Goal: Task Accomplishment & Management: Use online tool/utility

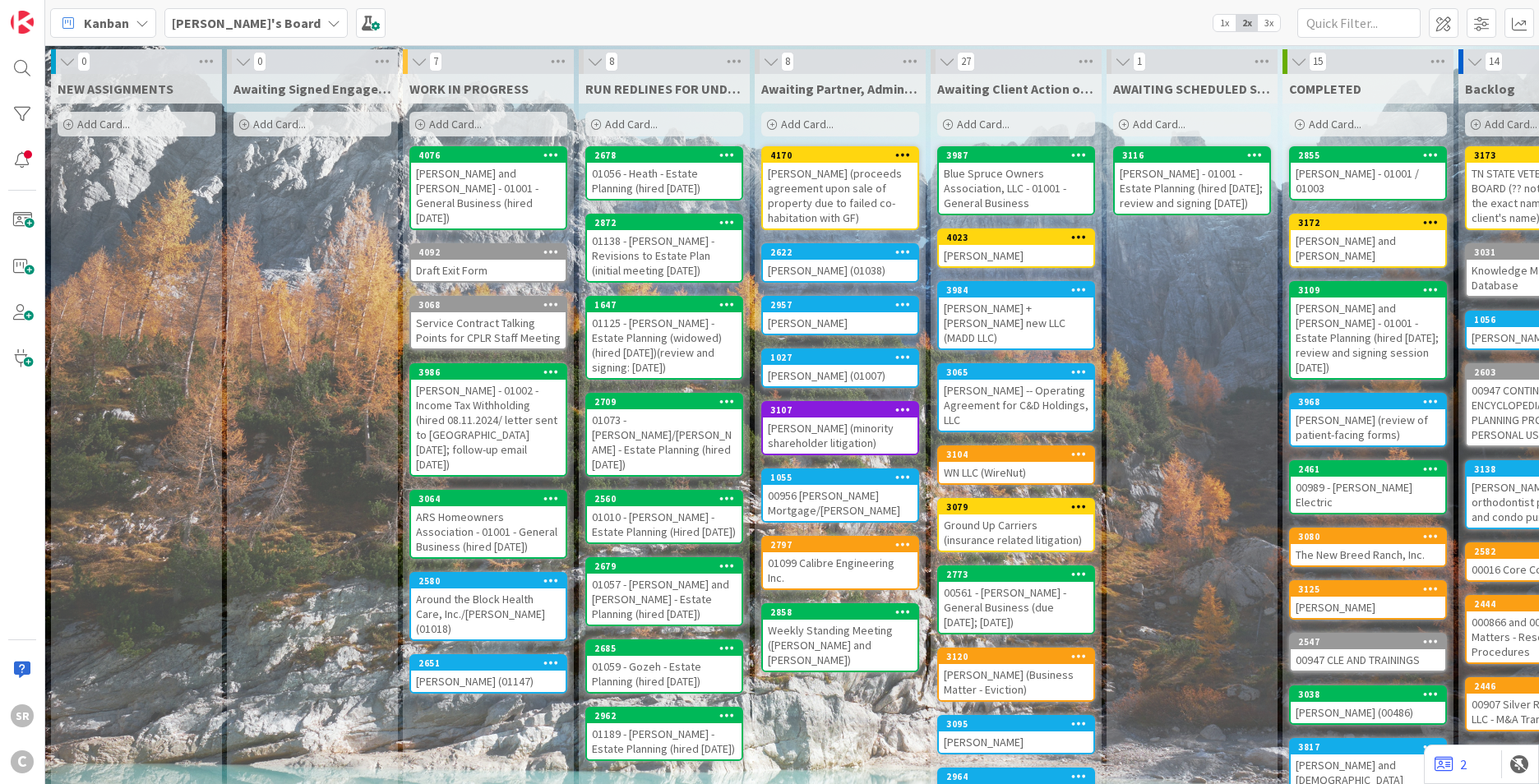
click at [535, 186] on div "[PERSON_NAME] and [PERSON_NAME] - 01001 - General Business (hired [DATE])" at bounding box center [488, 195] width 155 height 66
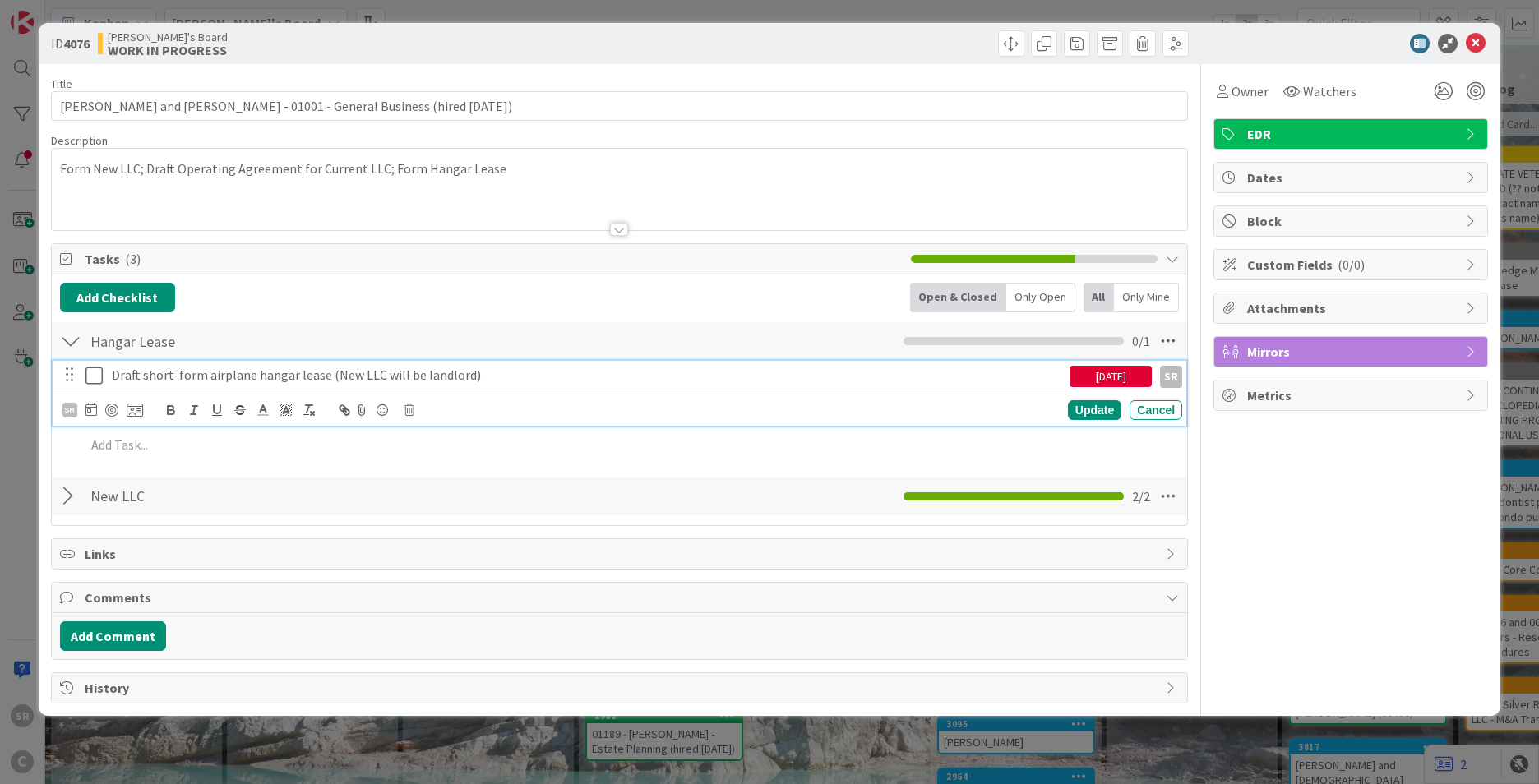
click at [97, 377] on icon at bounding box center [94, 376] width 17 height 20
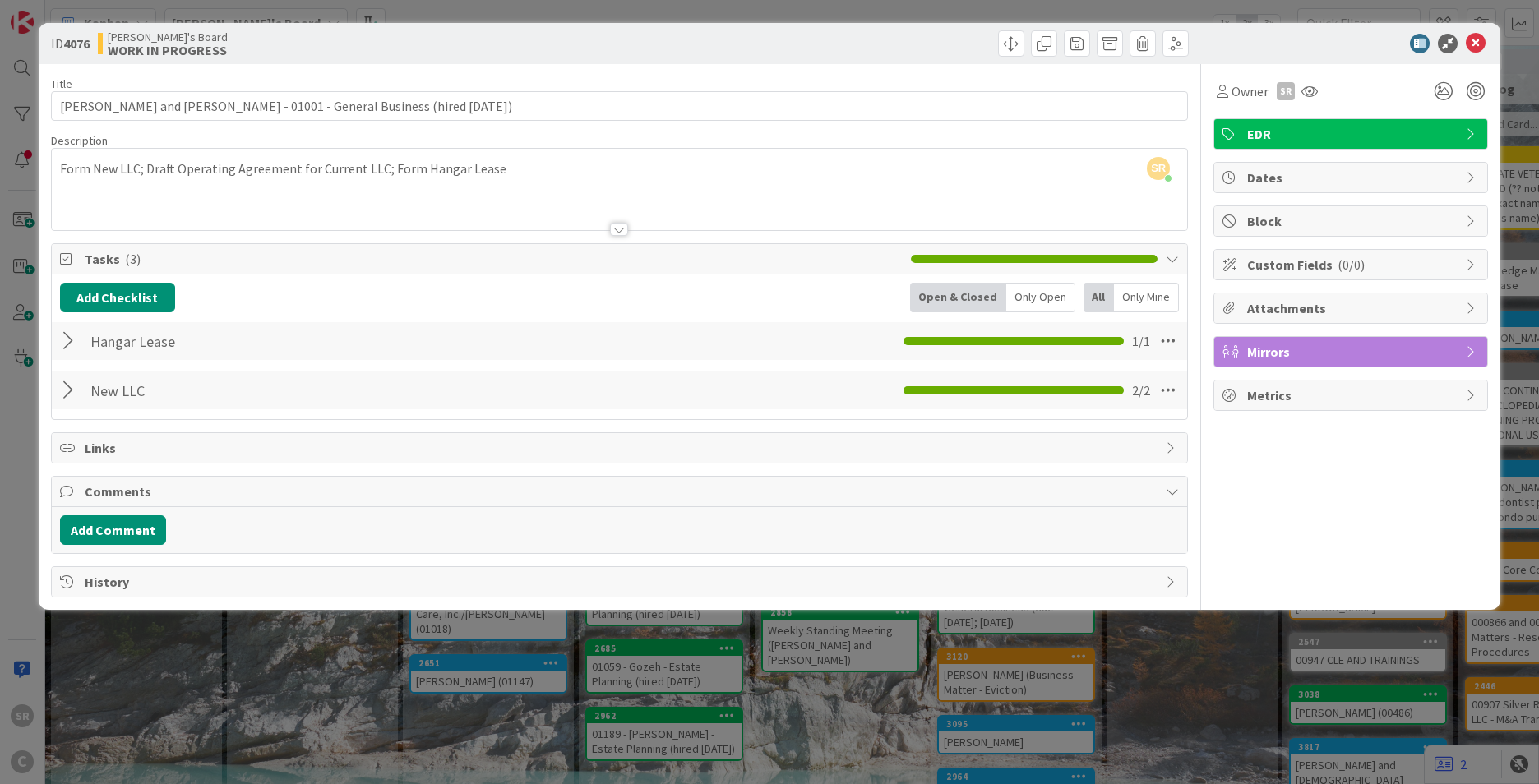
click at [67, 339] on div at bounding box center [71, 342] width 22 height 30
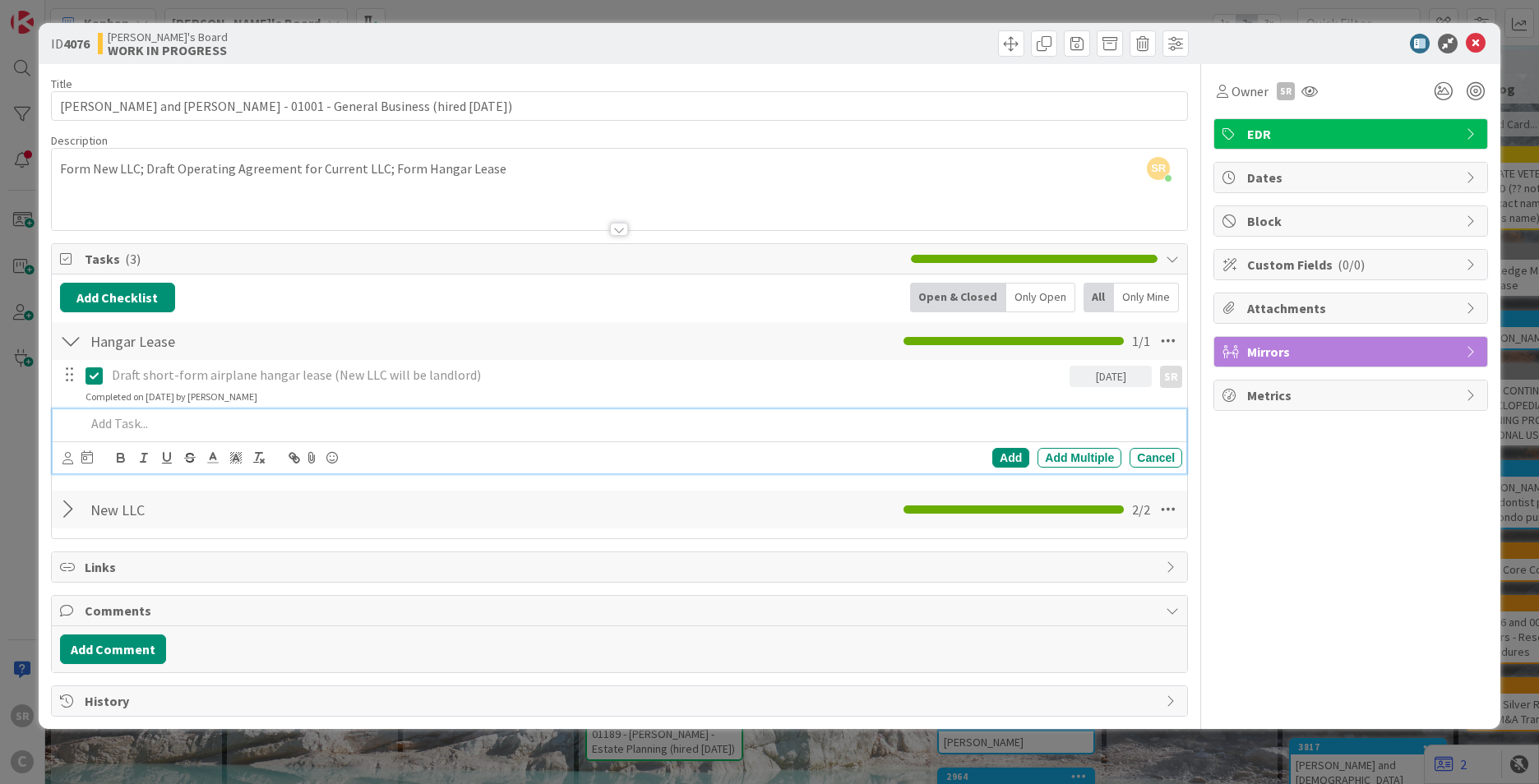
click at [123, 431] on p at bounding box center [630, 423] width 1090 height 19
click at [1016, 455] on div "Add" at bounding box center [1011, 458] width 37 height 20
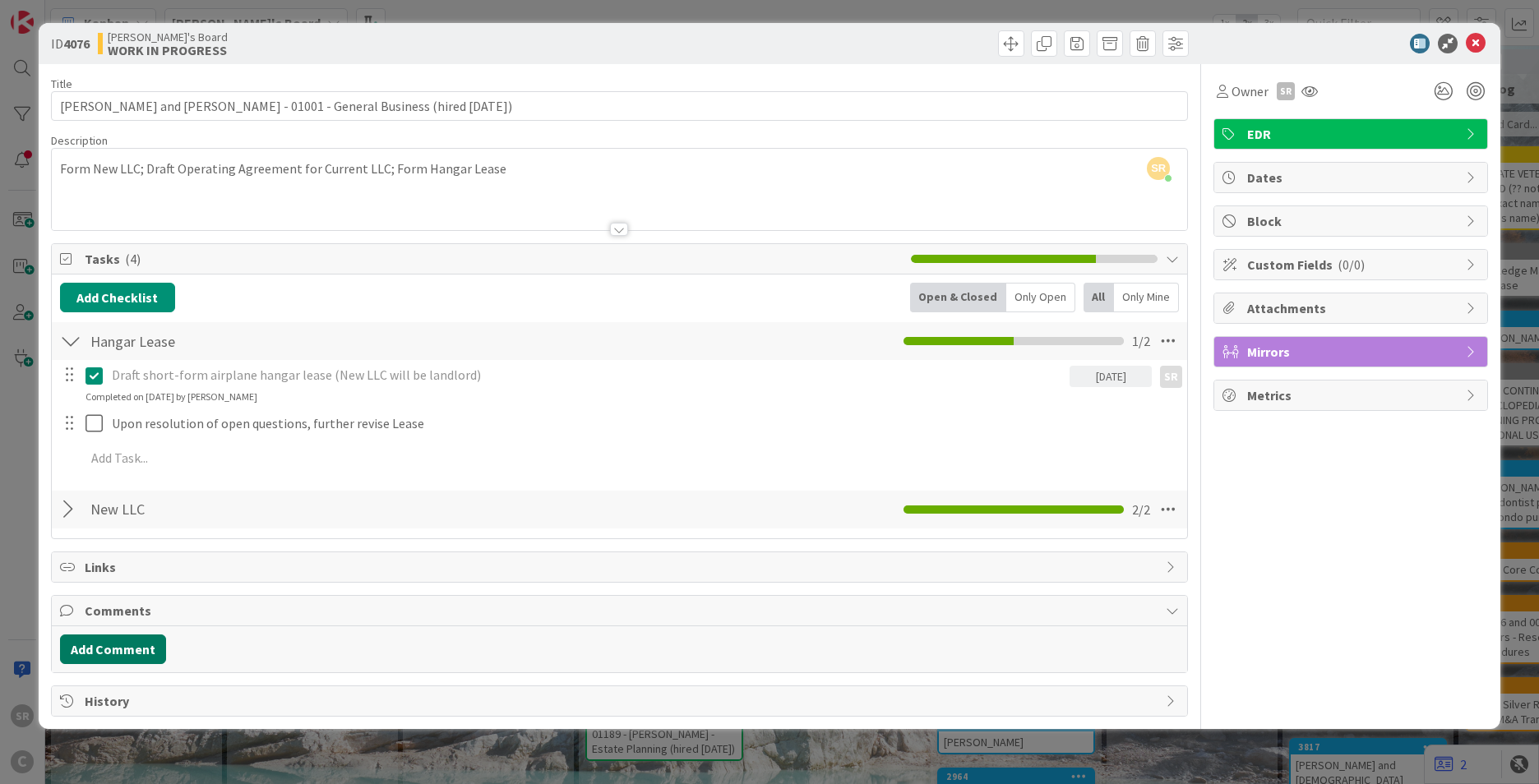
click at [94, 640] on button "Add Comment" at bounding box center [113, 649] width 106 height 30
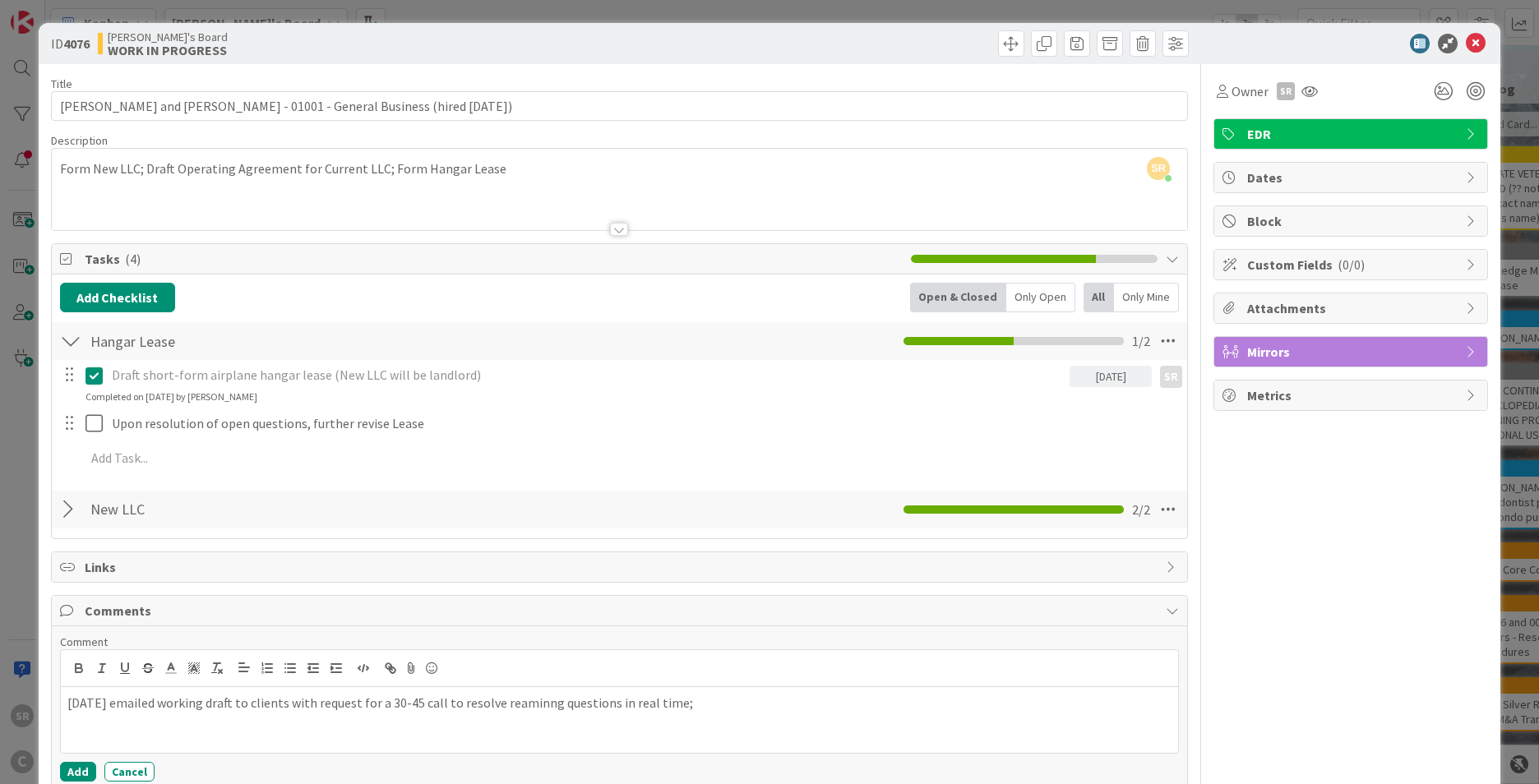
drag, startPoint x: 540, startPoint y: 712, endPoint x: 570, endPoint y: 710, distance: 30.1
click at [580, 717] on div "[DATE] emailed working draft to clients with request for a 30-45 call to resolv…" at bounding box center [619, 720] width 1117 height 66
drag, startPoint x: 565, startPoint y: 707, endPoint x: 521, endPoint y: 705, distance: 44.0
click at [521, 705] on p "[DATE] emailed working draft to clients with request for a 30-45 call to resolv…" at bounding box center [619, 703] width 1104 height 19
click at [819, 727] on div "[DATE] emailed working draft to clients with request for a 30-45 call to resolv…" at bounding box center [619, 720] width 1117 height 66
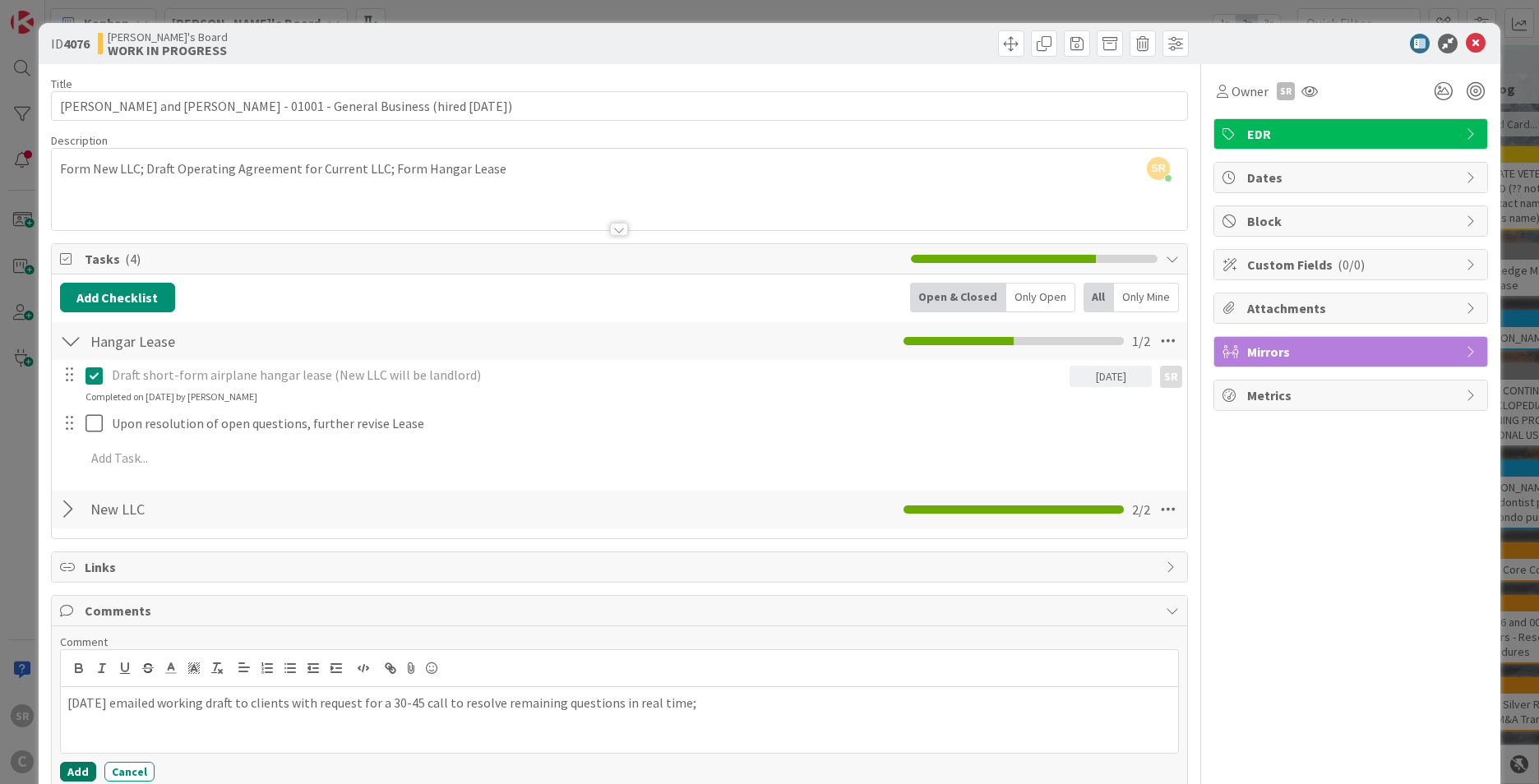
click at [90, 767] on button "Add" at bounding box center [78, 772] width 37 height 20
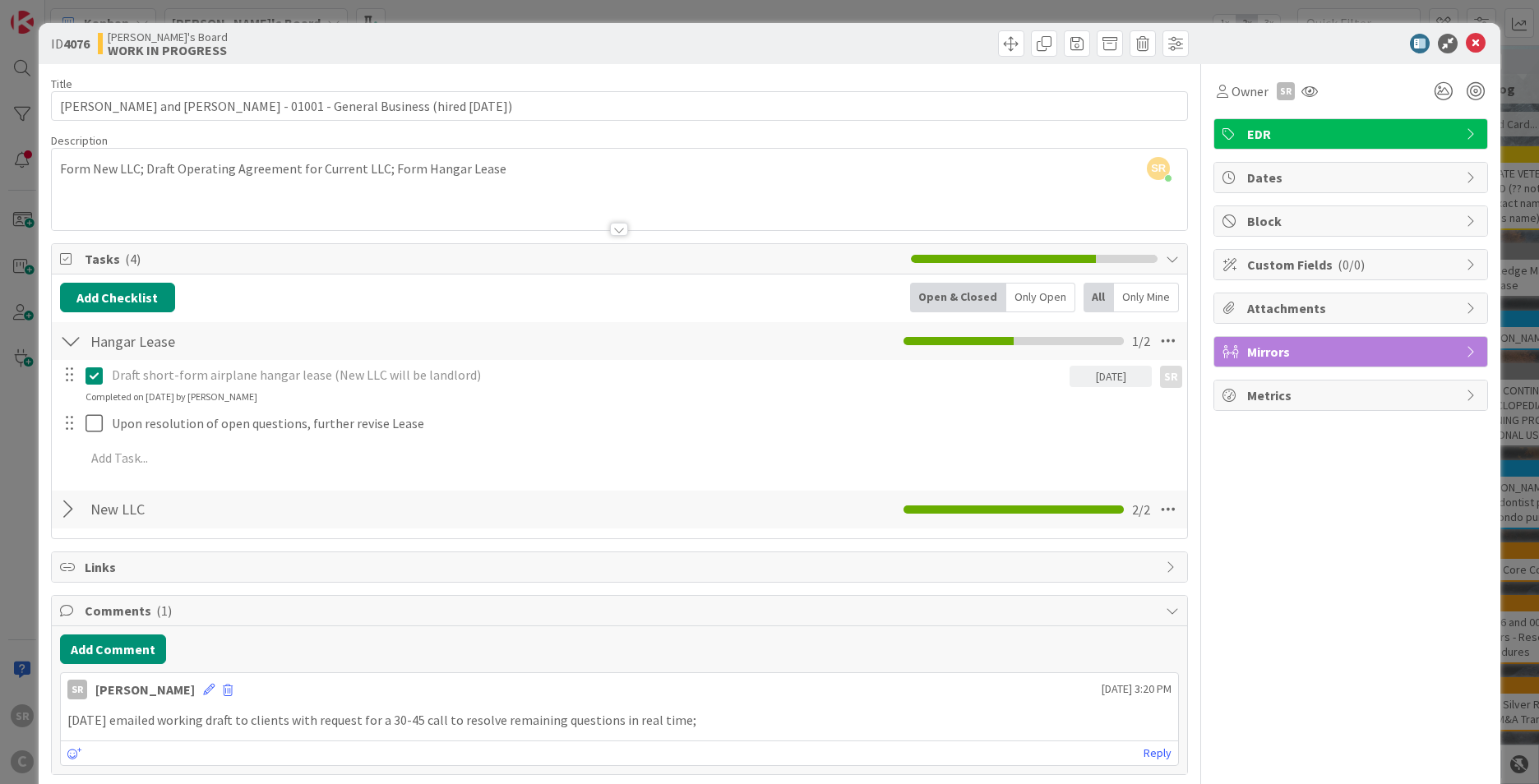
click at [750, 724] on p "[DATE] emailed working draft to clients with request for a 30-45 call to resolv…" at bounding box center [619, 720] width 1104 height 19
click at [660, 715] on p "[DATE] emailed working draft to clients with request for a 30-45 call to resolv…" at bounding box center [619, 720] width 1104 height 19
click at [203, 687] on icon at bounding box center [209, 690] width 12 height 12
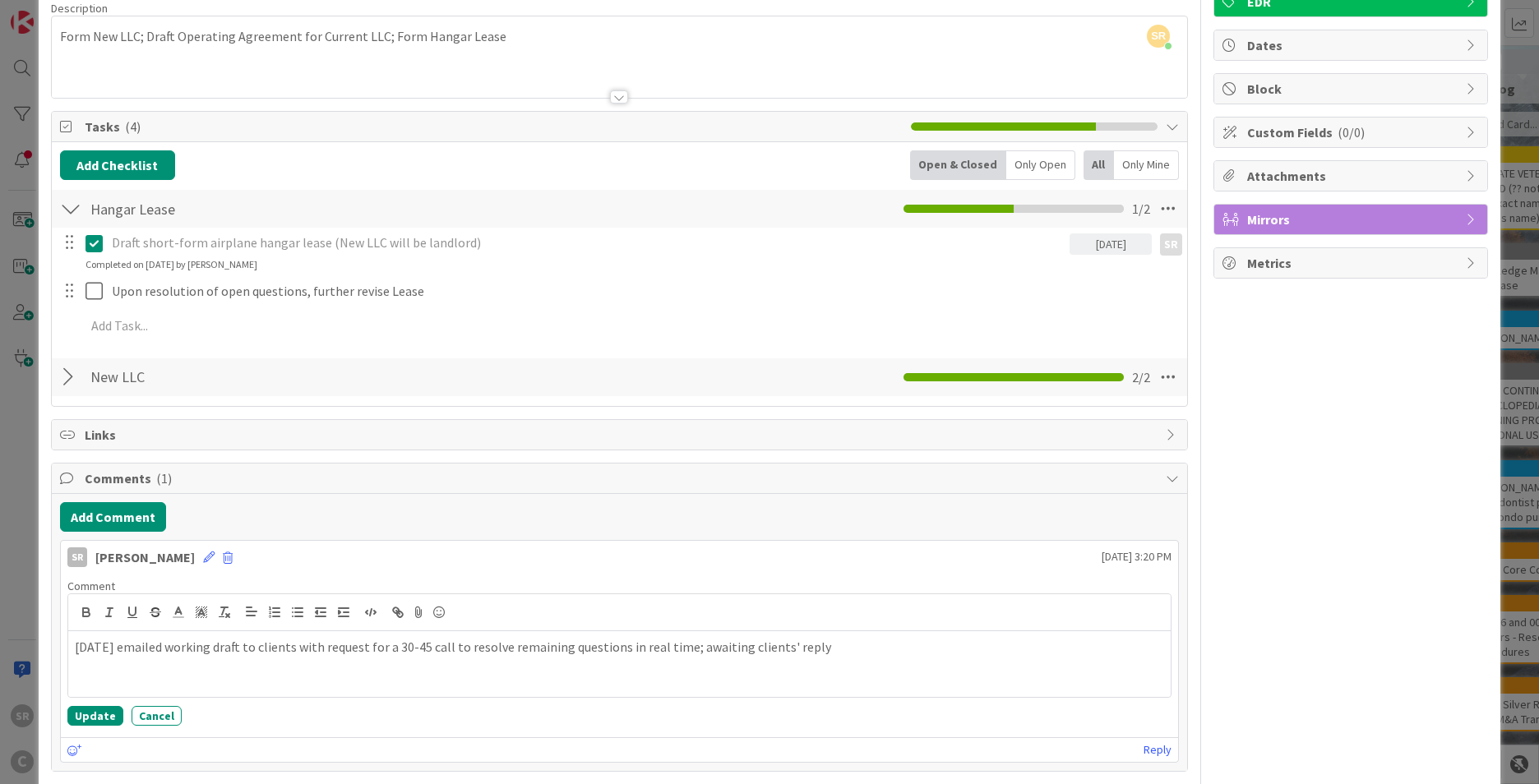
scroll to position [199, 0]
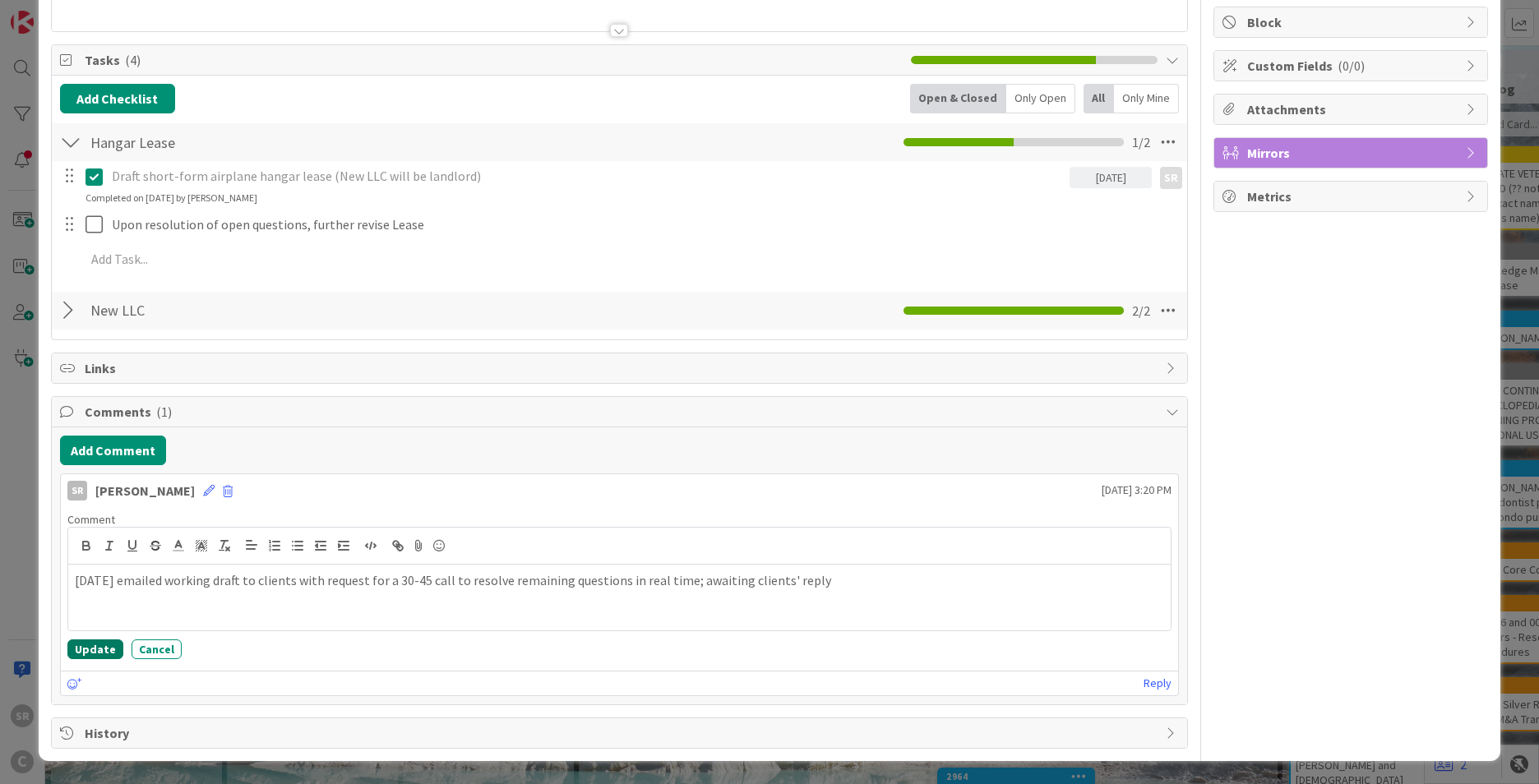
click at [83, 651] on button "Update" at bounding box center [95, 649] width 56 height 20
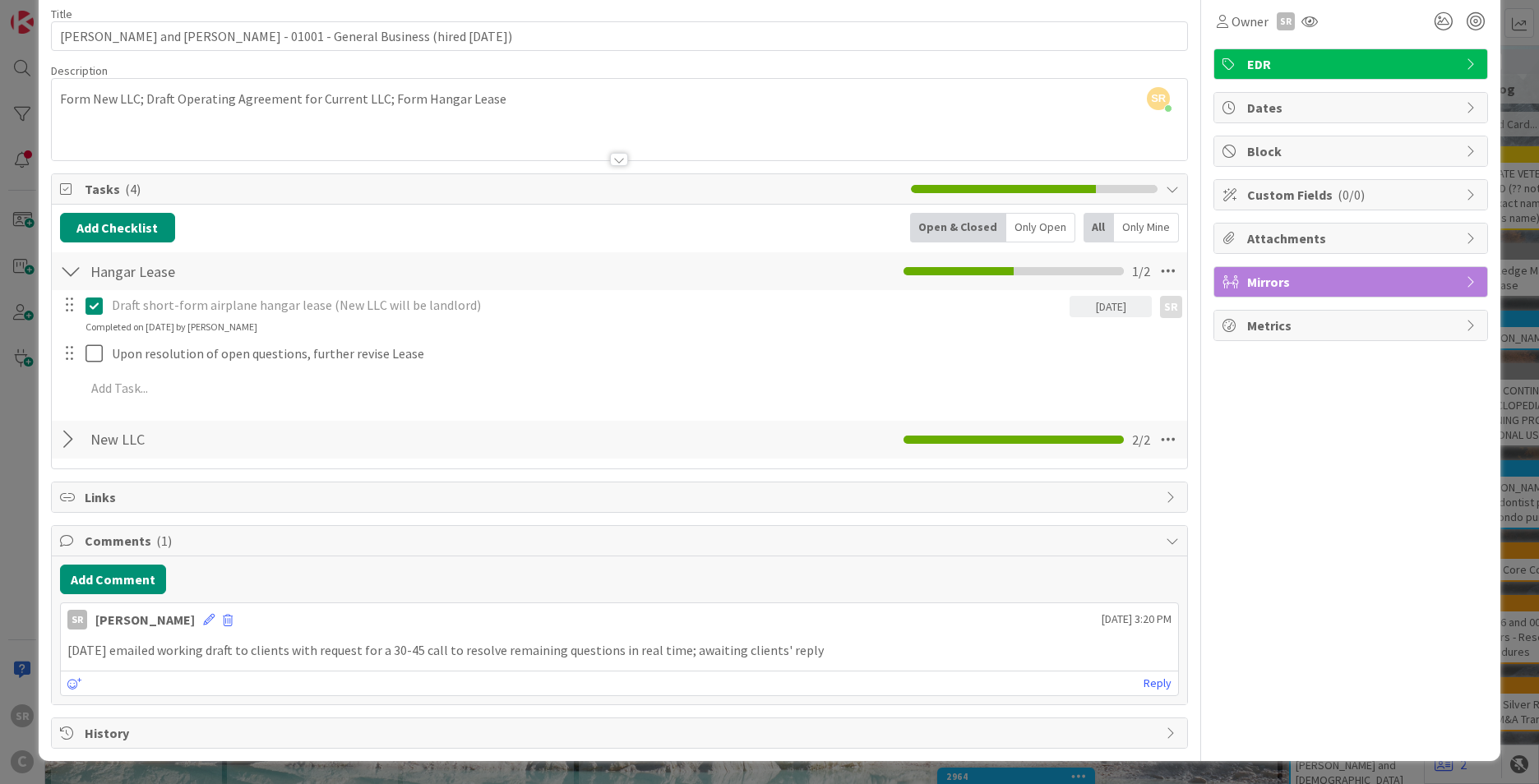
scroll to position [0, 0]
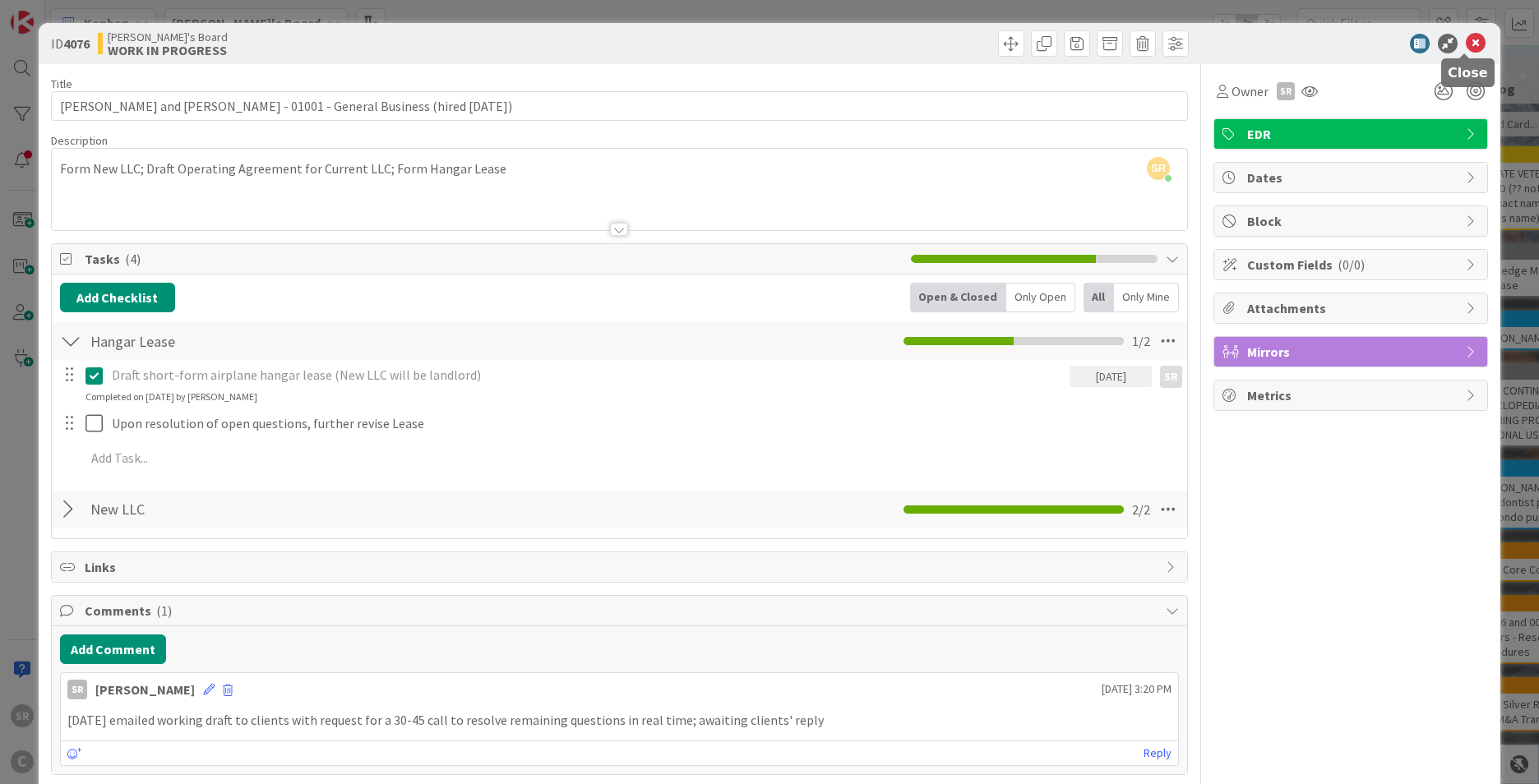
click at [1469, 44] on icon at bounding box center [1476, 44] width 20 height 20
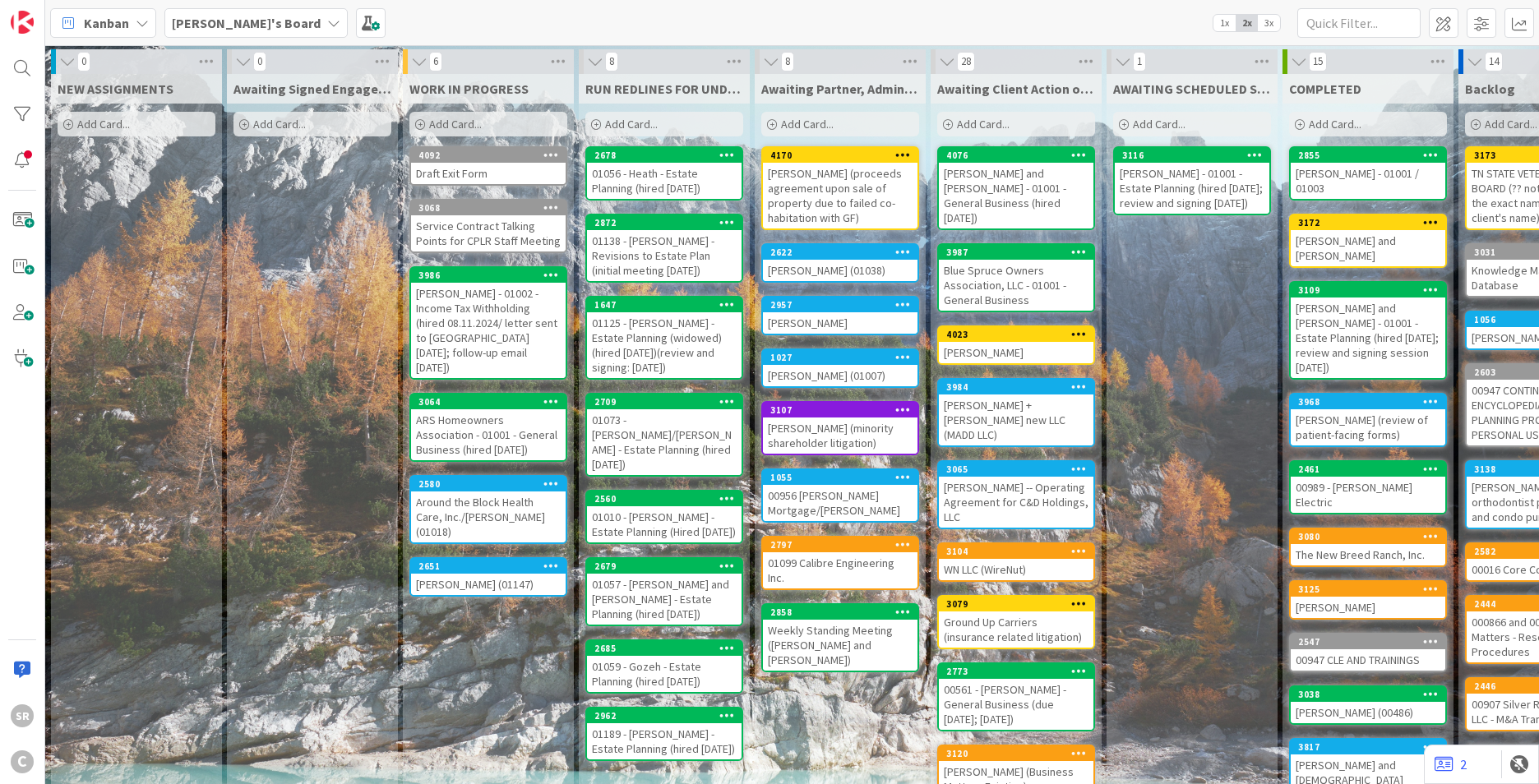
click at [457, 416] on div "ARS Homeowners Association - 01001 - General Business (hired [DATE])" at bounding box center [488, 434] width 155 height 51
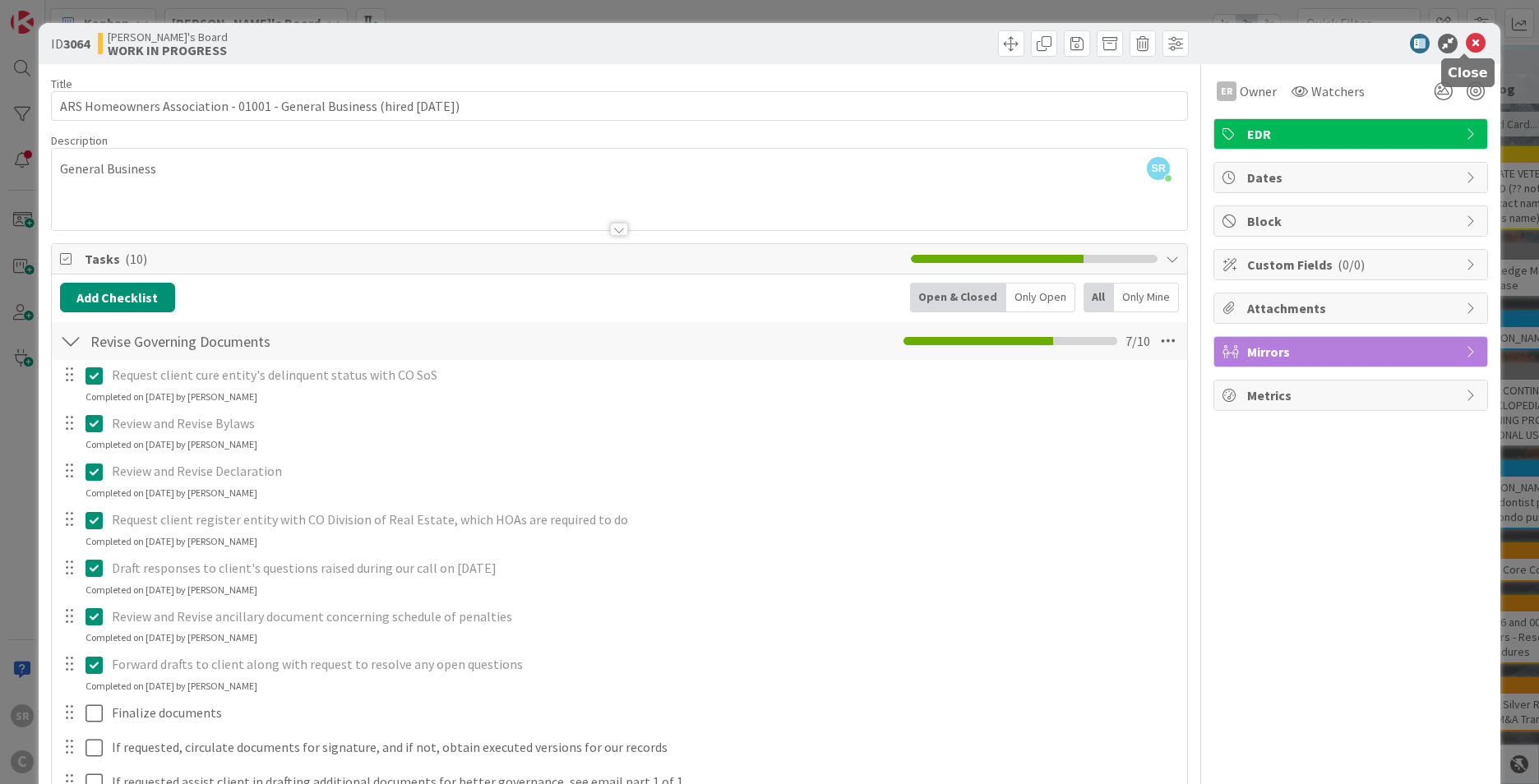
click at [1467, 41] on icon at bounding box center [1476, 44] width 20 height 20
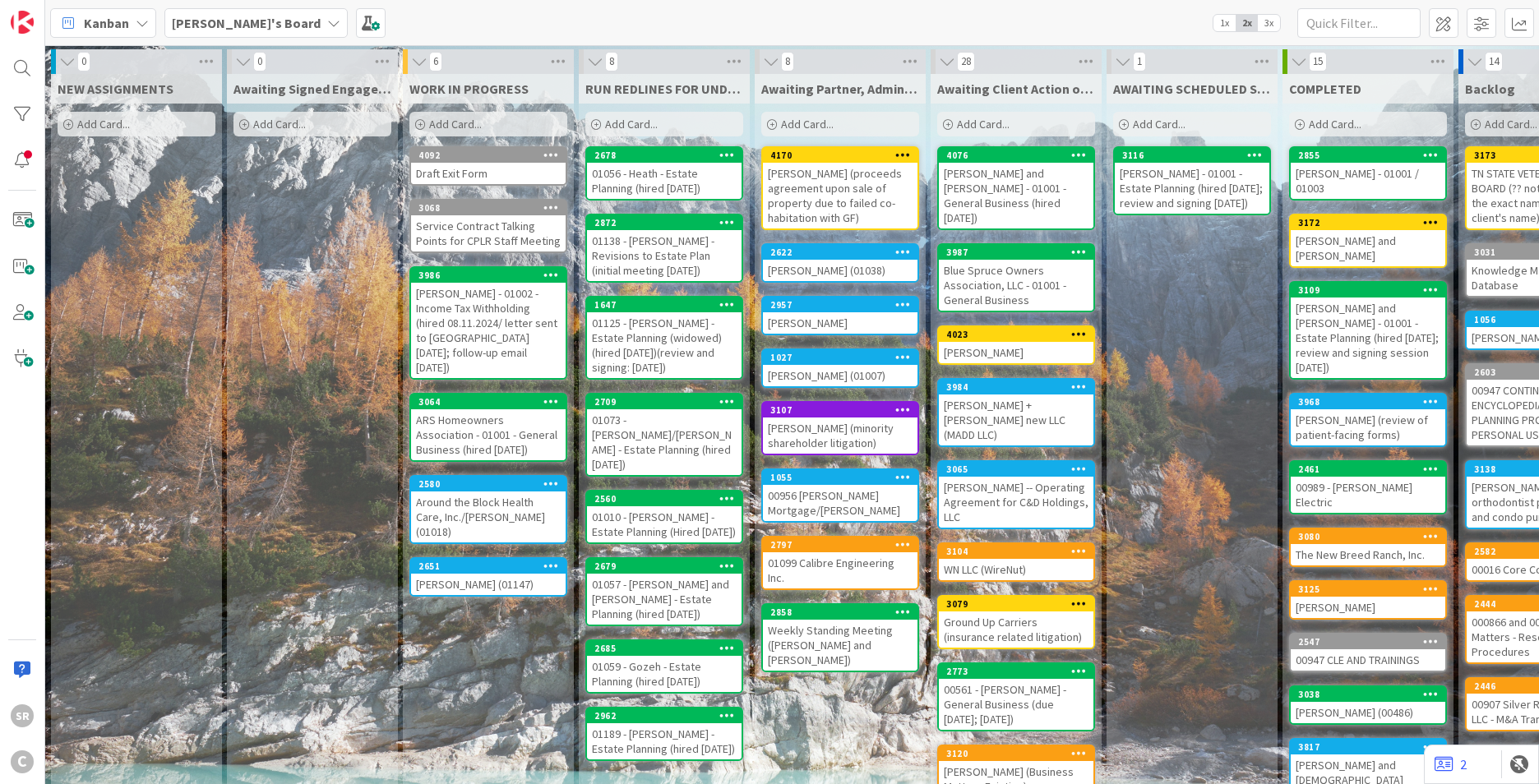
click at [464, 416] on div "ARS Homeowners Association - 01001 - General Business (hired [DATE])" at bounding box center [488, 434] width 155 height 51
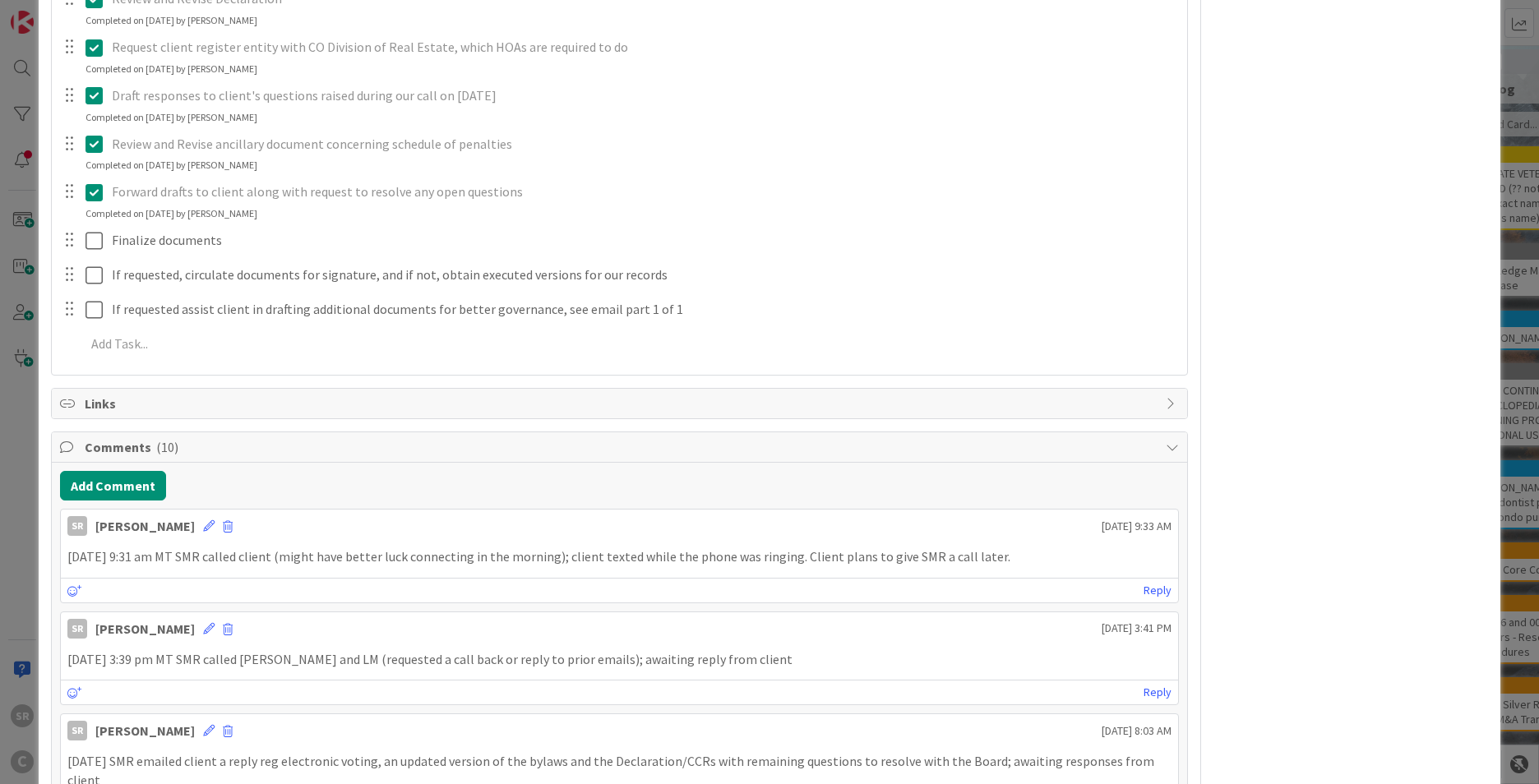
scroll to position [511, 0]
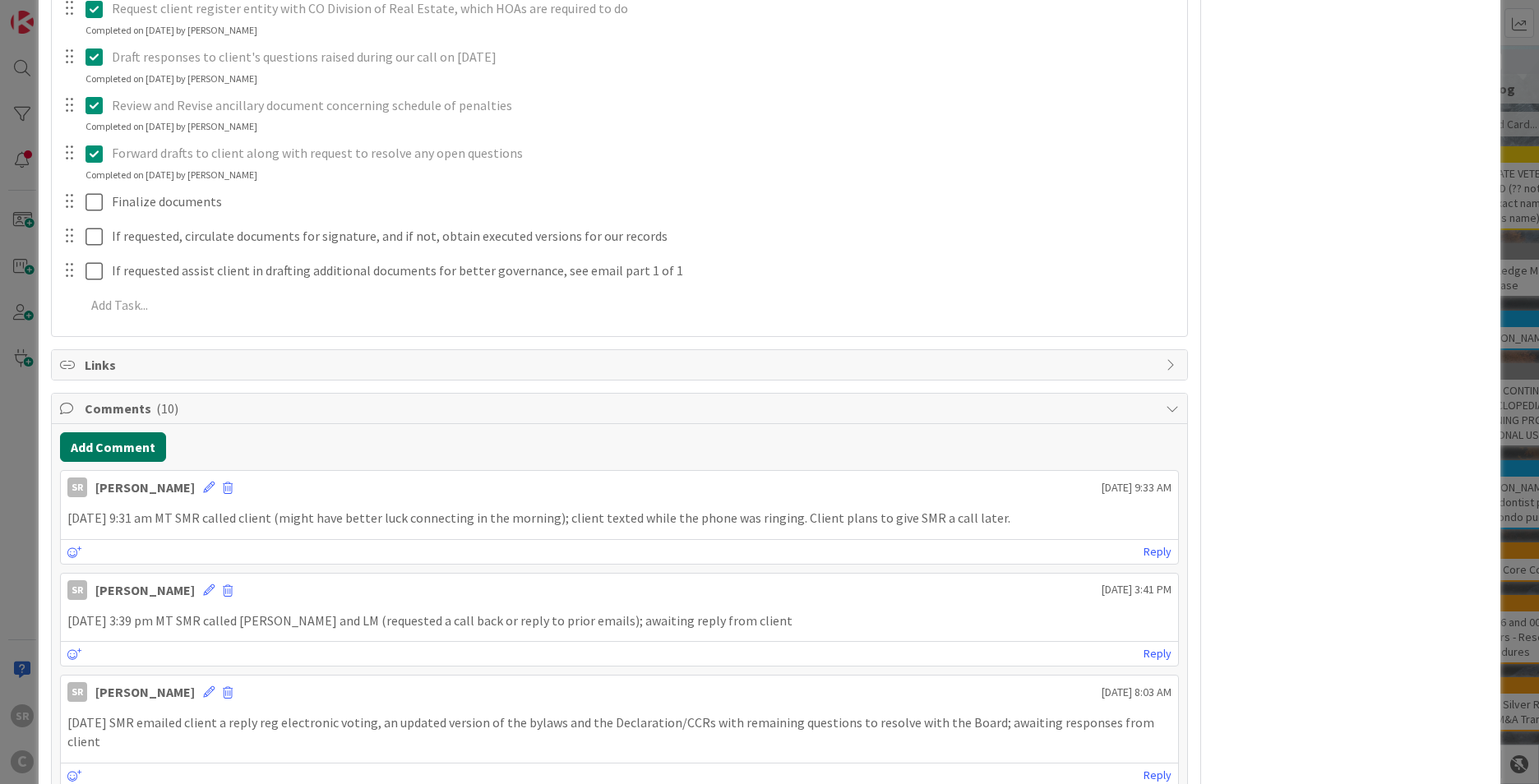
click at [136, 448] on button "Add Comment" at bounding box center [113, 447] width 106 height 30
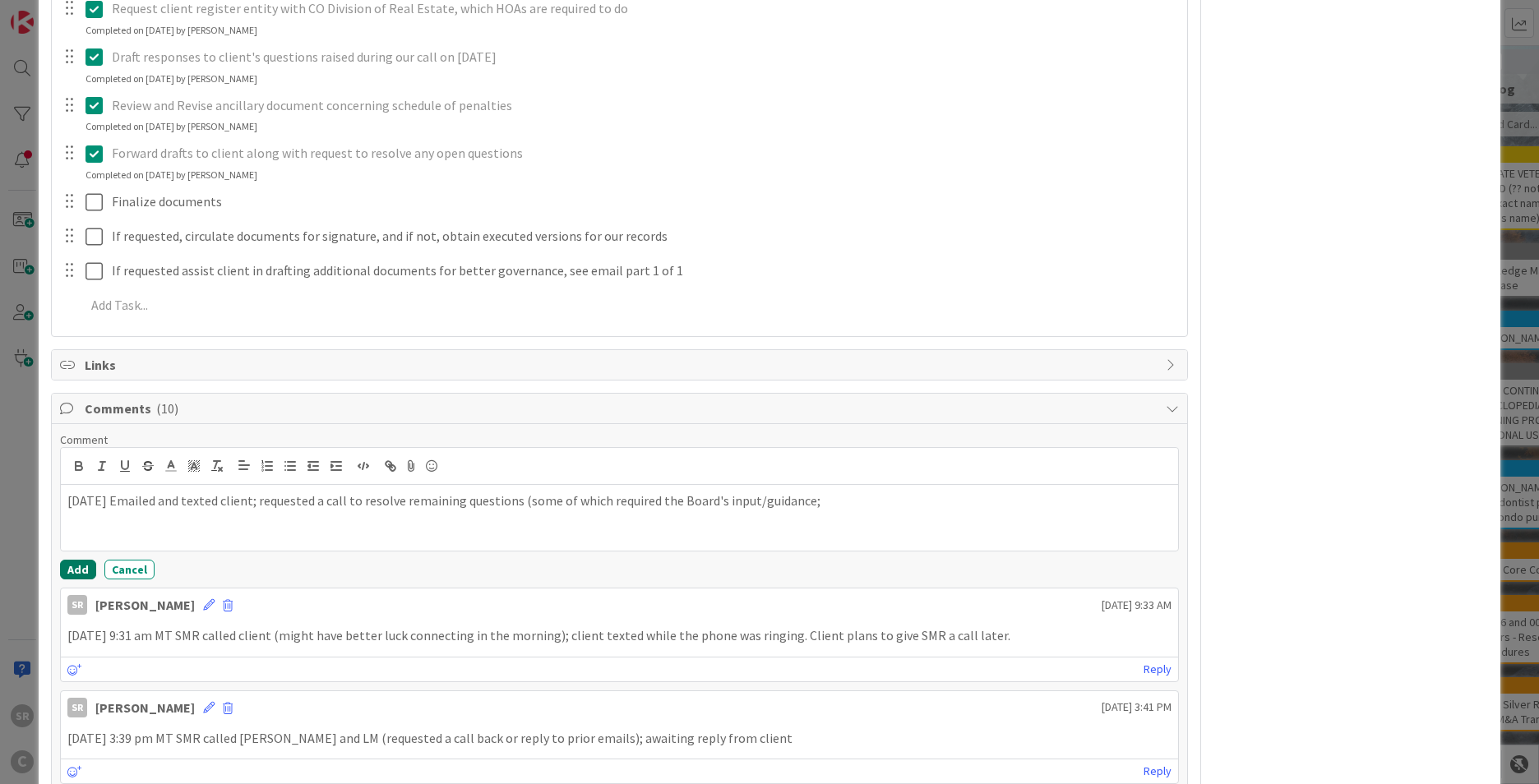
click at [81, 567] on button "Add" at bounding box center [78, 570] width 37 height 20
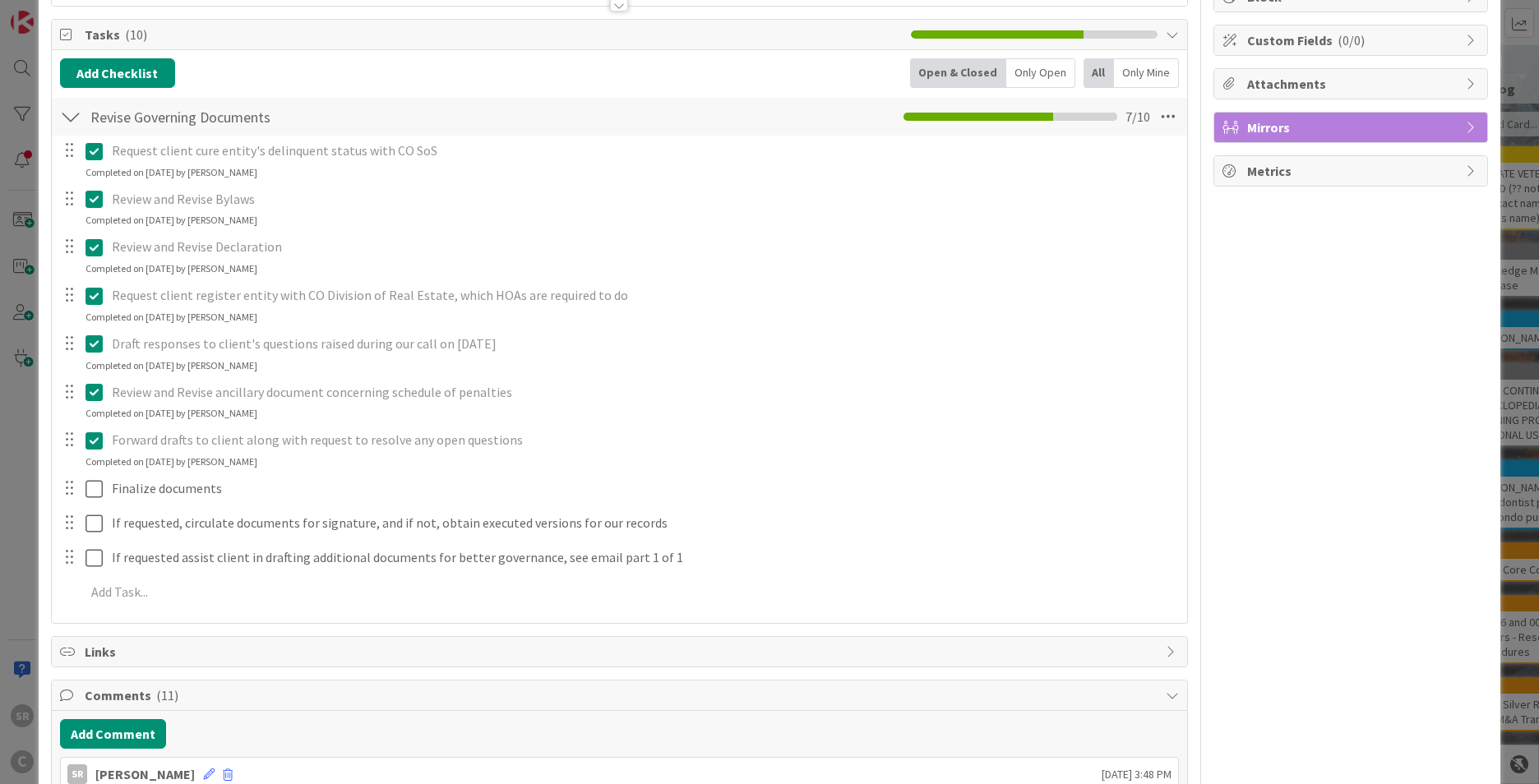
scroll to position [0, 0]
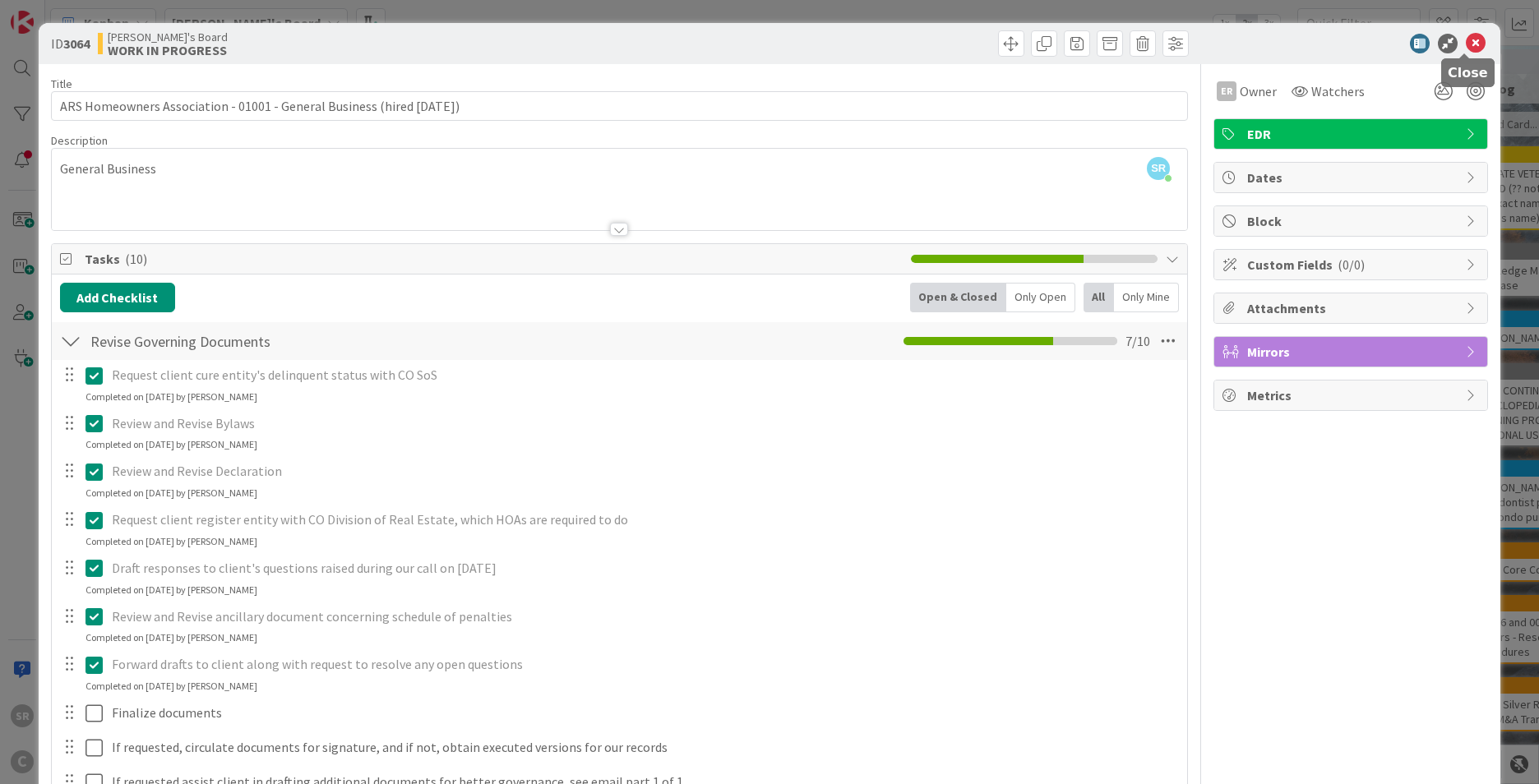
click at [1467, 42] on icon at bounding box center [1476, 44] width 20 height 20
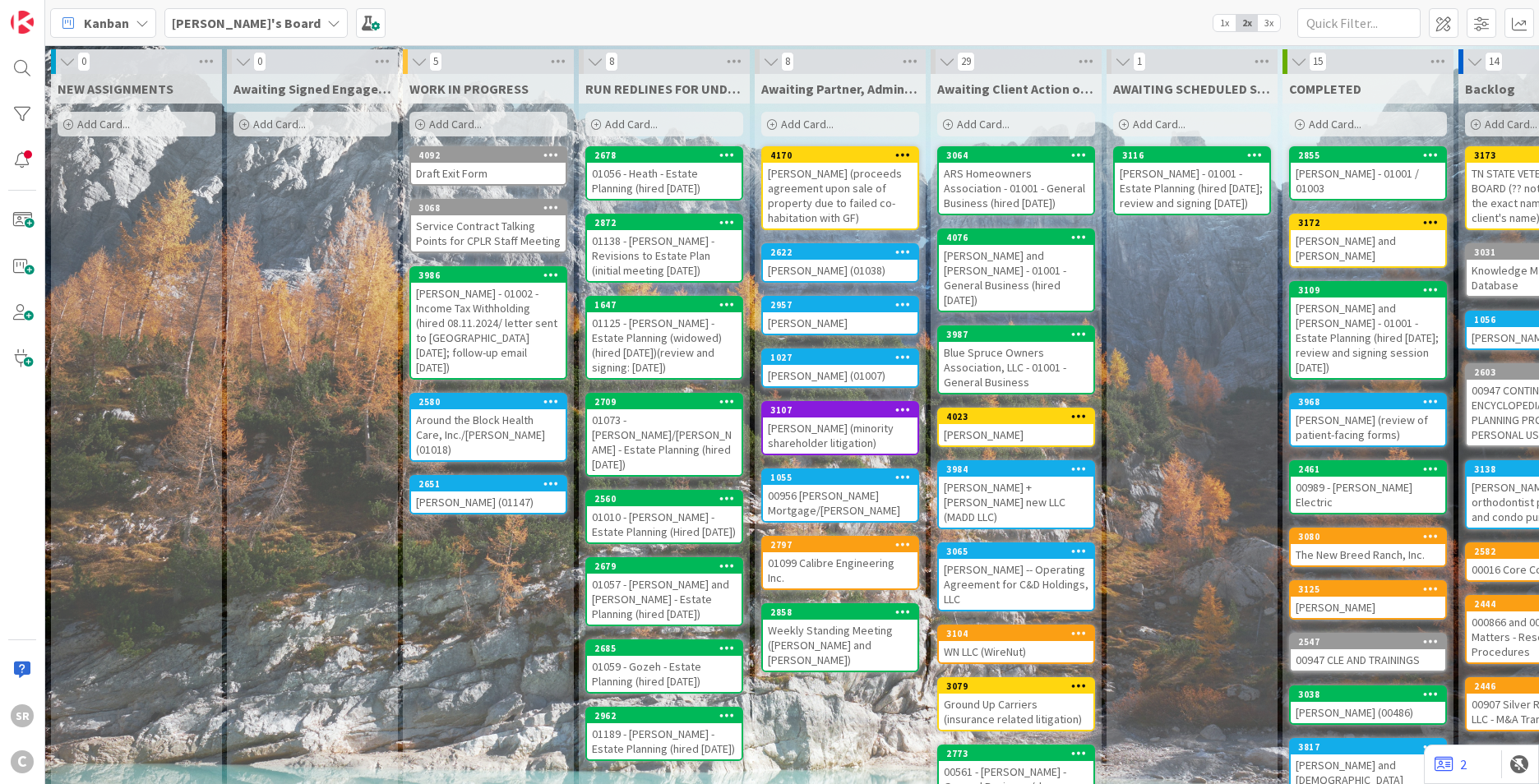
click at [993, 186] on div "ARS Homeowners Association - 01001 - General Business (hired [DATE])" at bounding box center [1016, 188] width 155 height 51
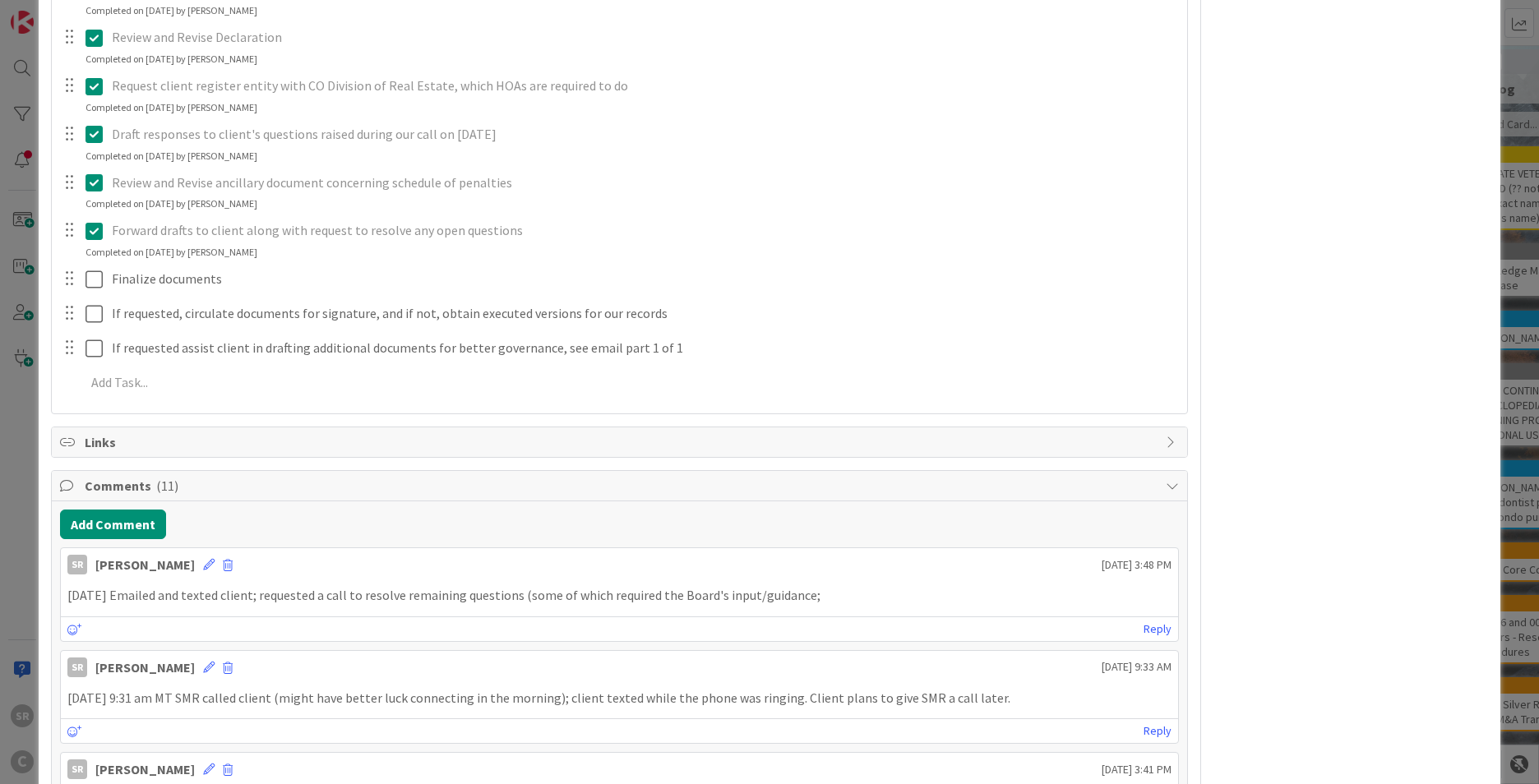
scroll to position [612, 0]
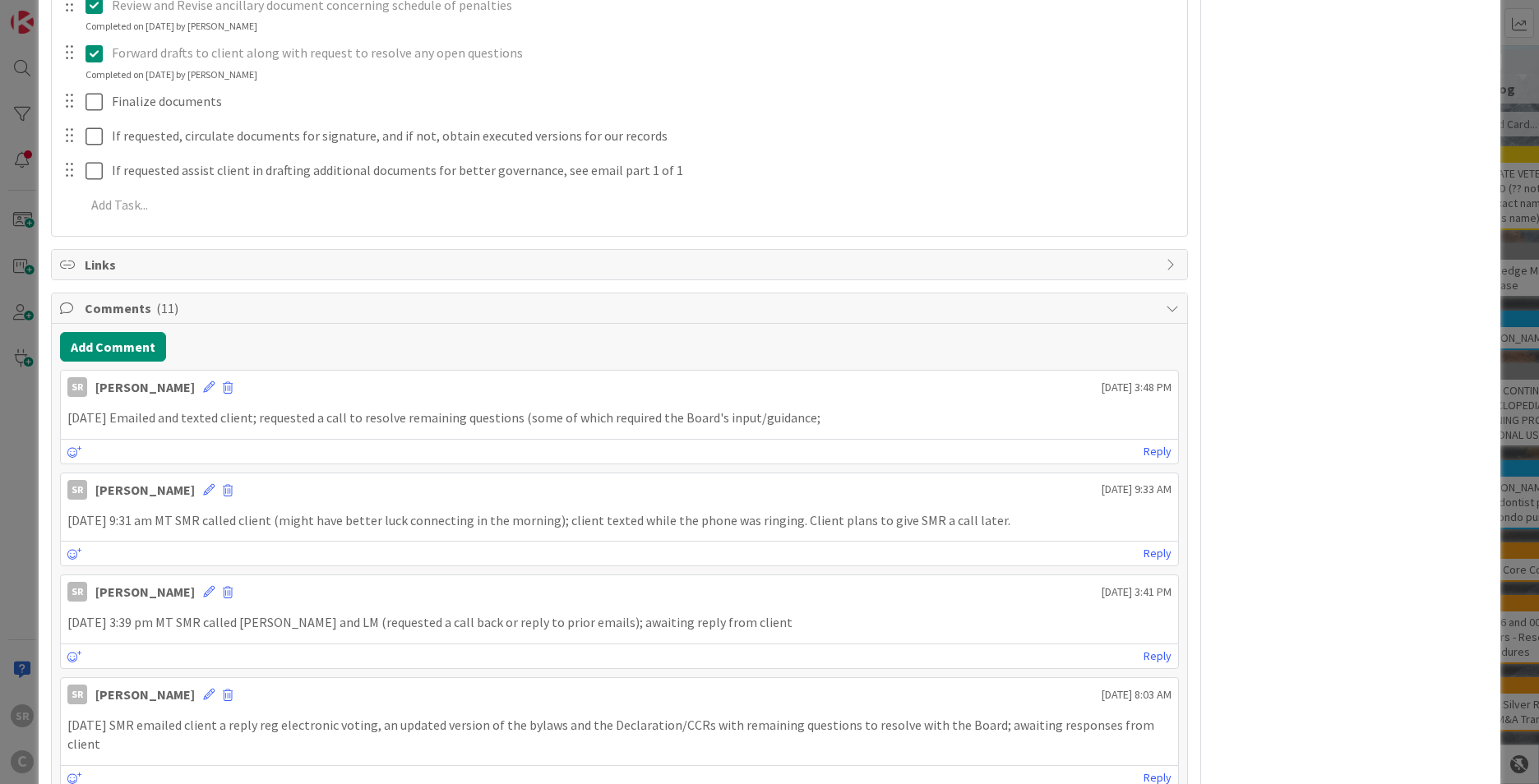
click at [841, 419] on p "[DATE] Emailed and texted client; requested a call to resolve remaining questio…" at bounding box center [619, 418] width 1104 height 19
click at [203, 388] on icon at bounding box center [209, 387] width 12 height 12
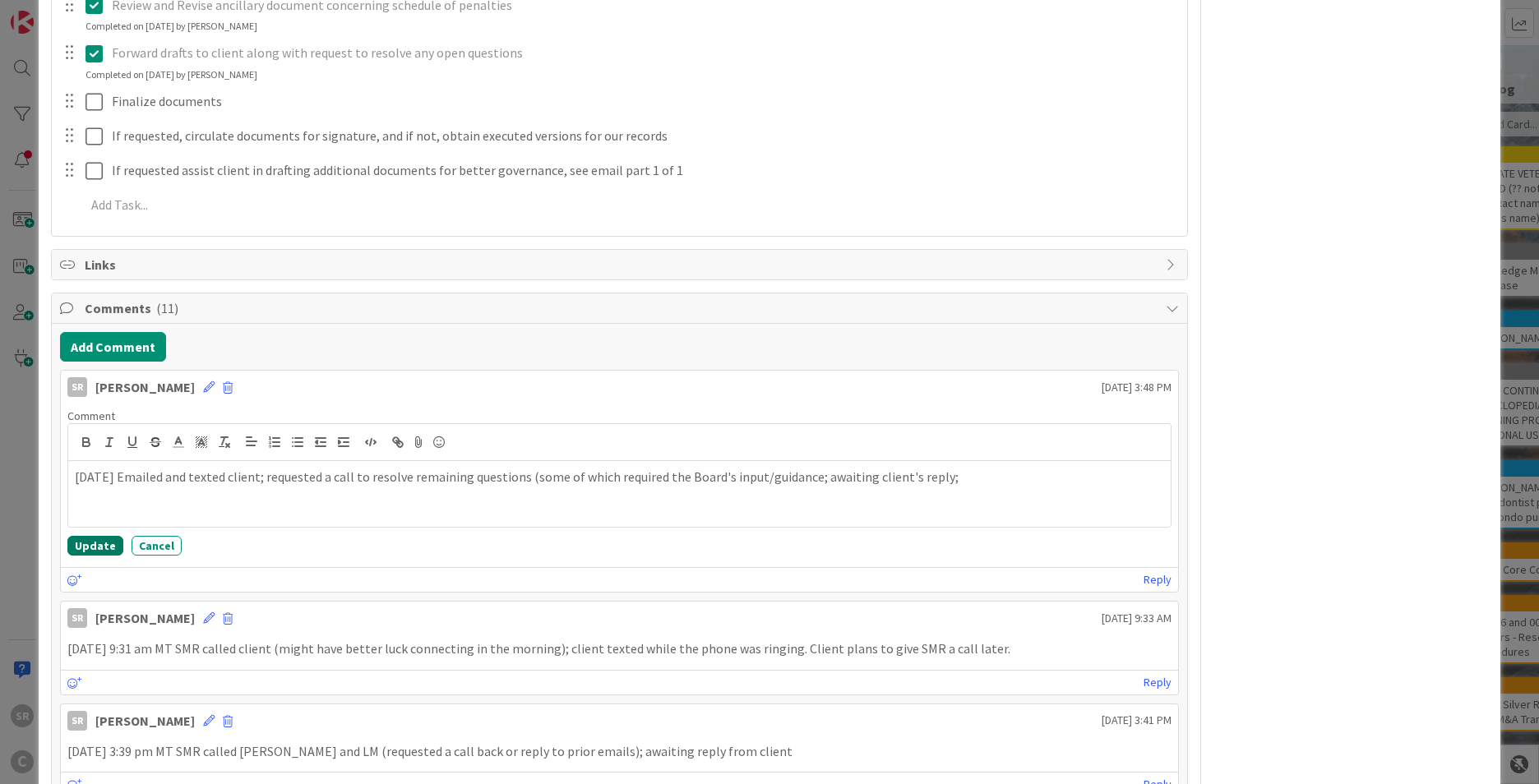
click at [86, 548] on button "Update" at bounding box center [95, 546] width 56 height 20
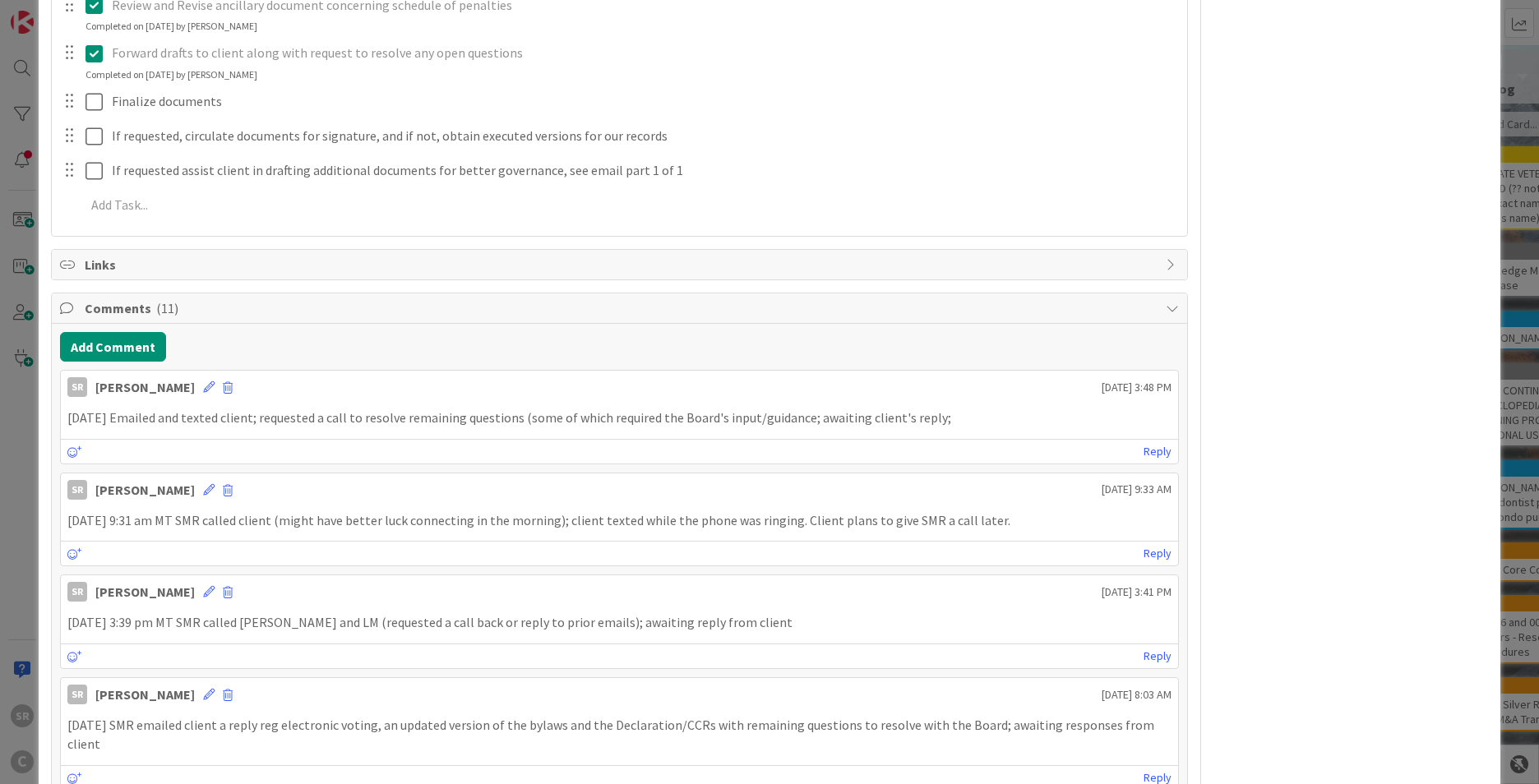
scroll to position [0, 0]
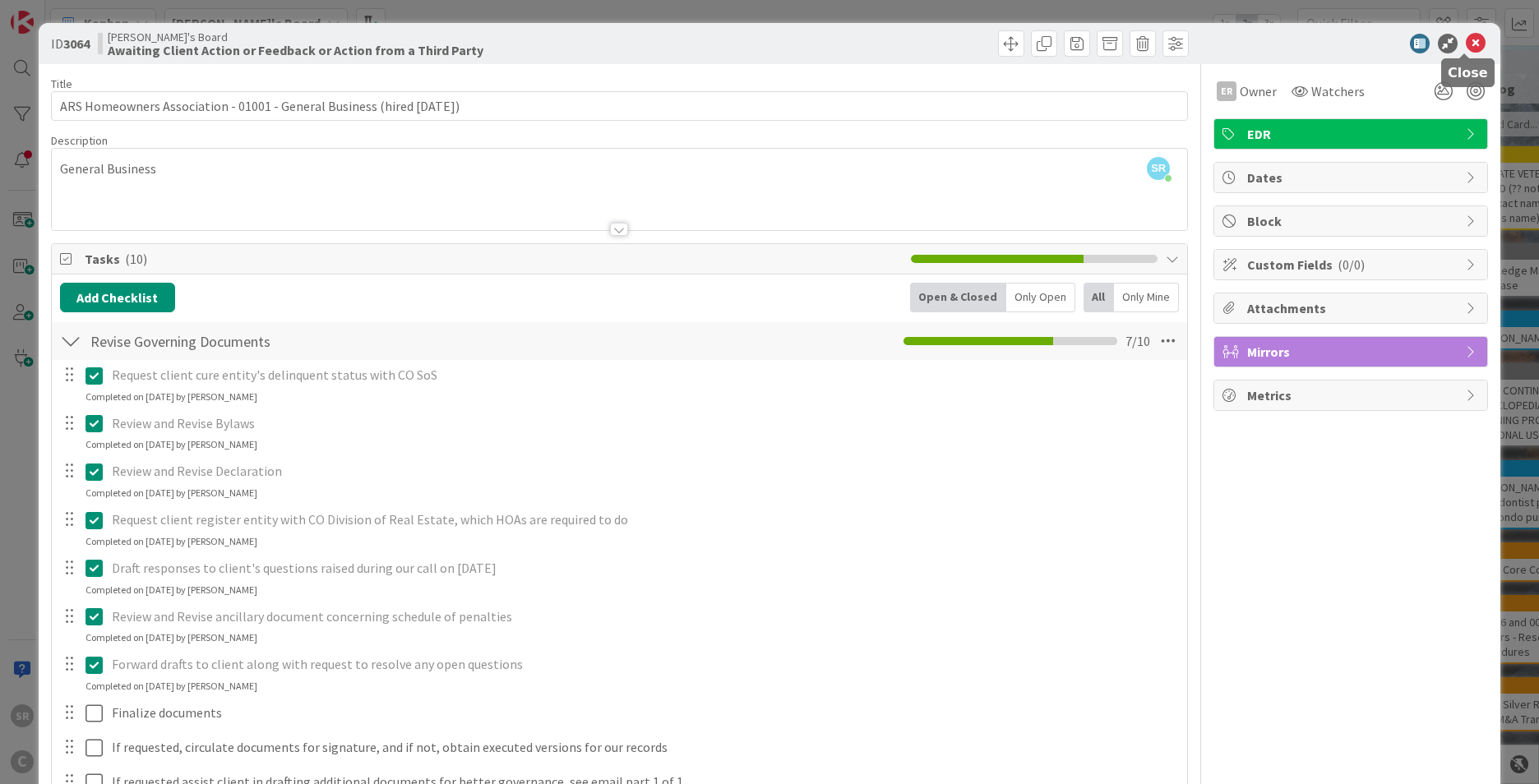
click at [1467, 43] on icon at bounding box center [1476, 44] width 20 height 20
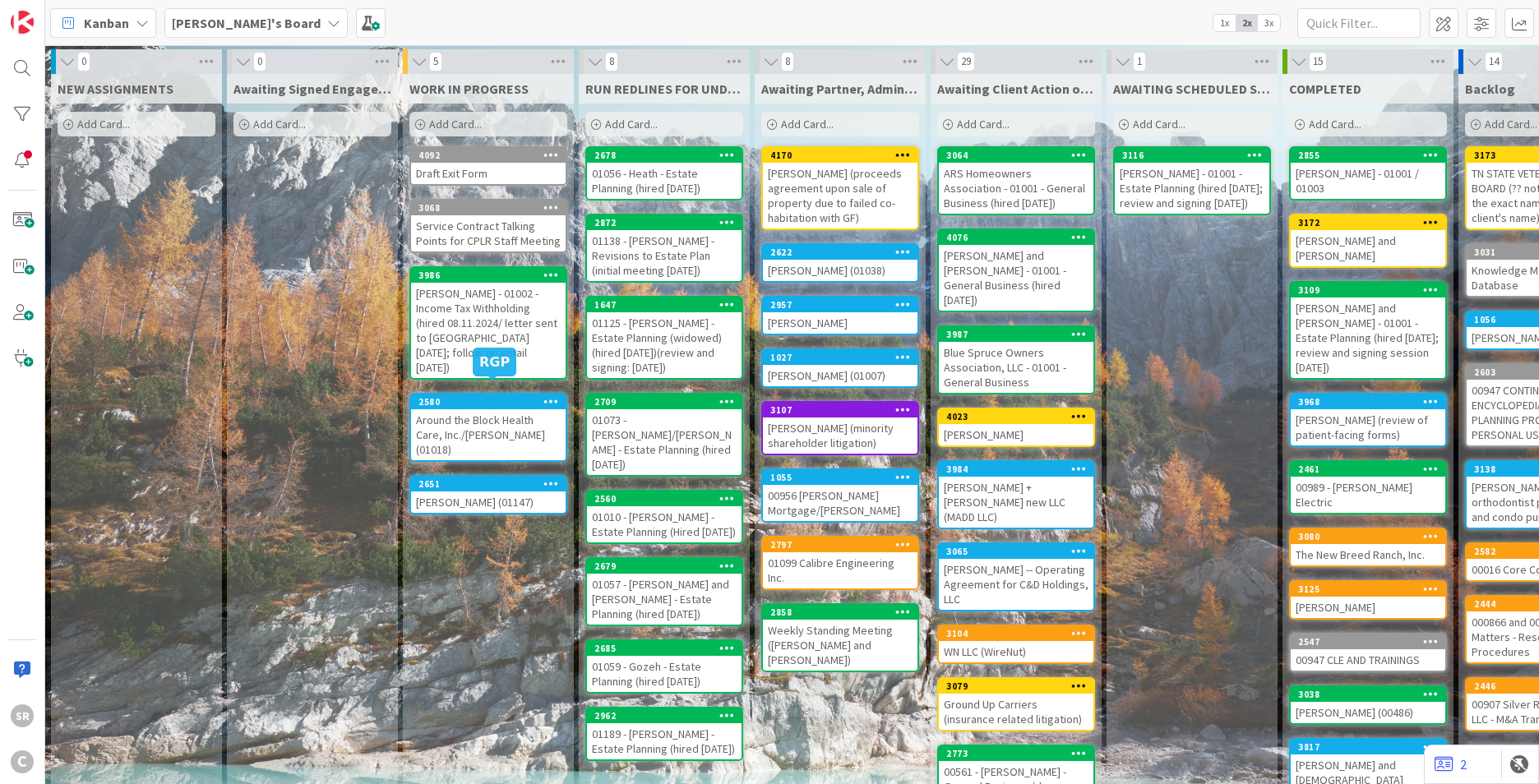
click at [473, 418] on div "Around the Block Health Care, Inc./[PERSON_NAME] (01018)" at bounding box center [488, 434] width 155 height 51
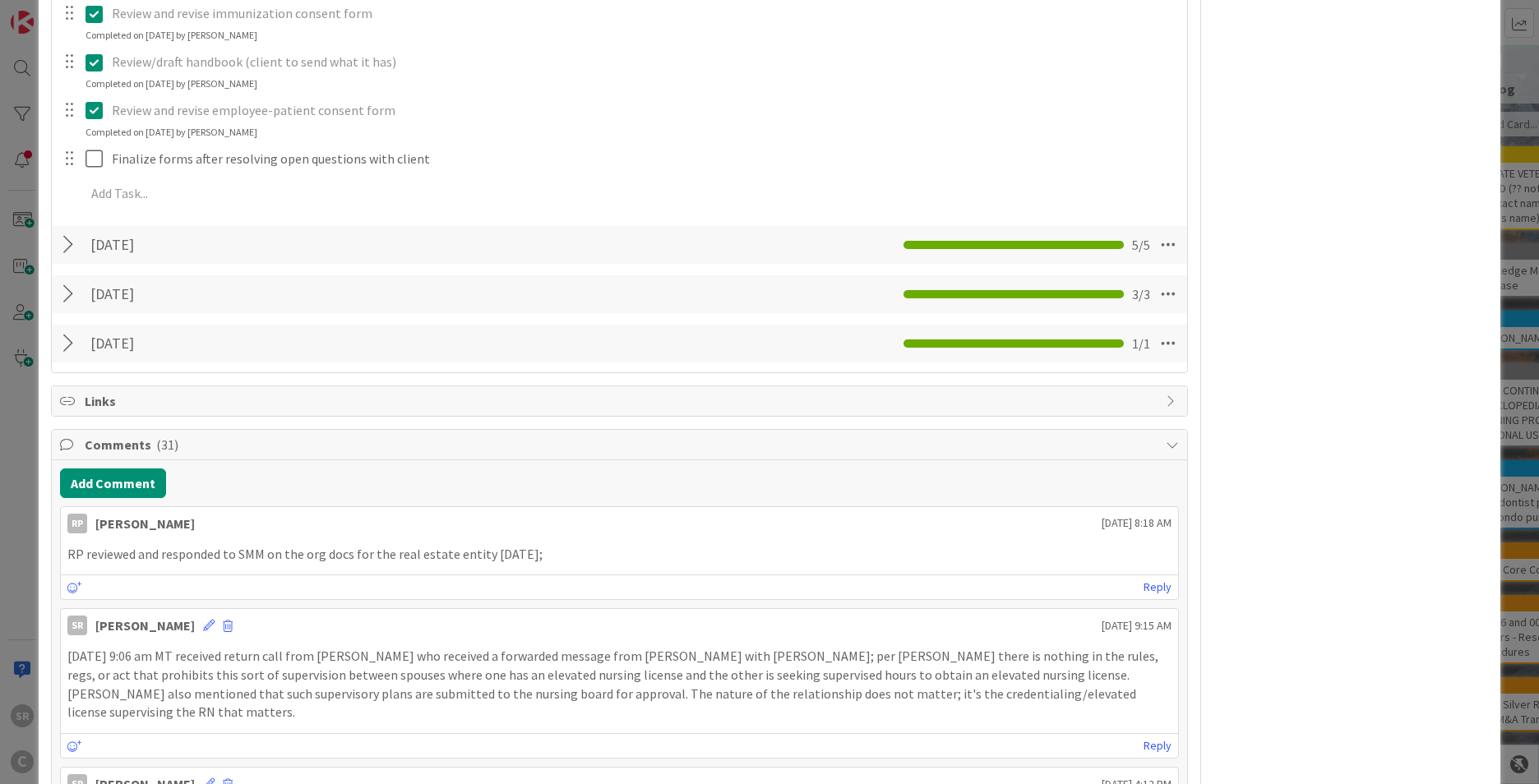
scroll to position [1420, 0]
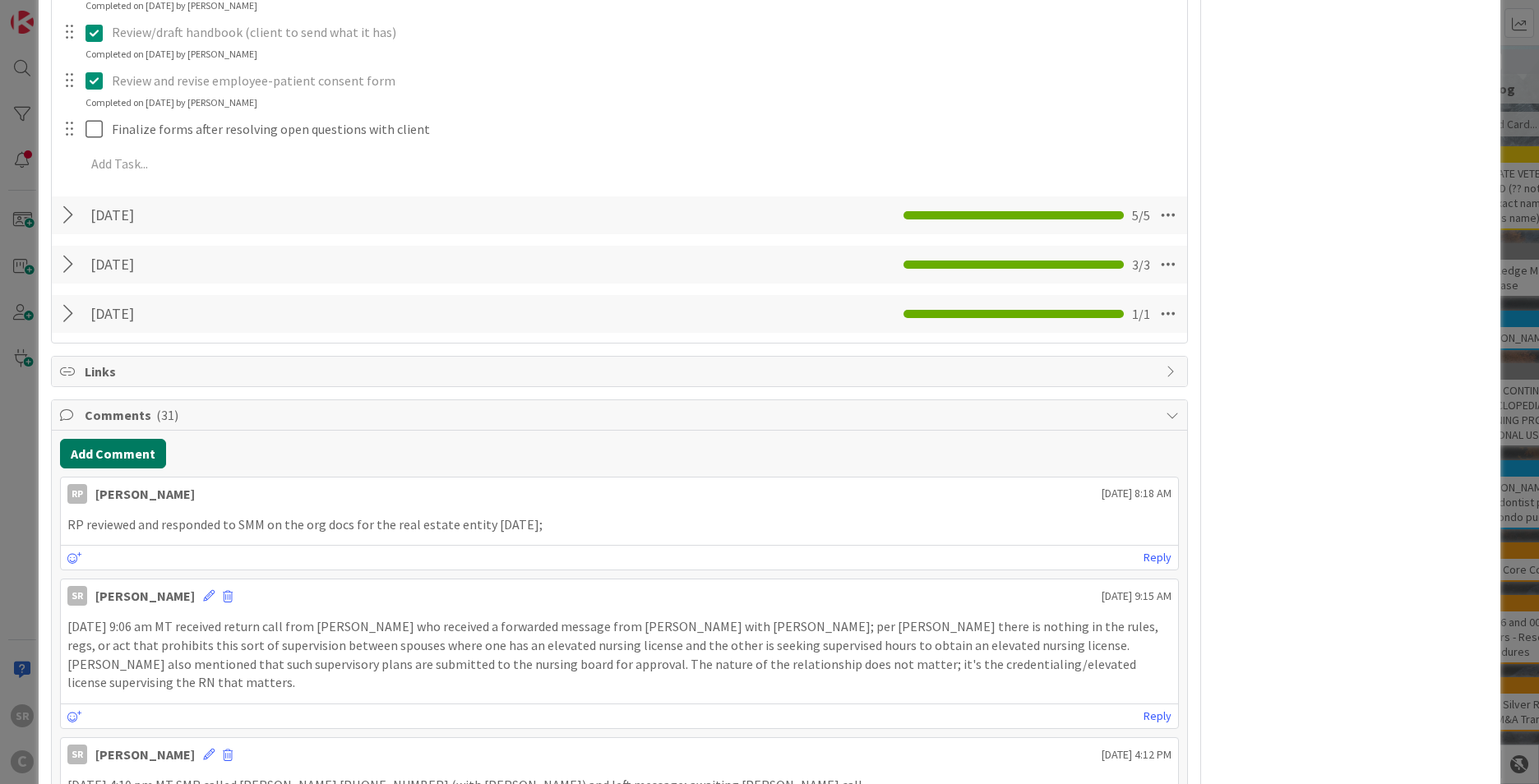
click at [134, 439] on button "Add Comment" at bounding box center [113, 454] width 106 height 30
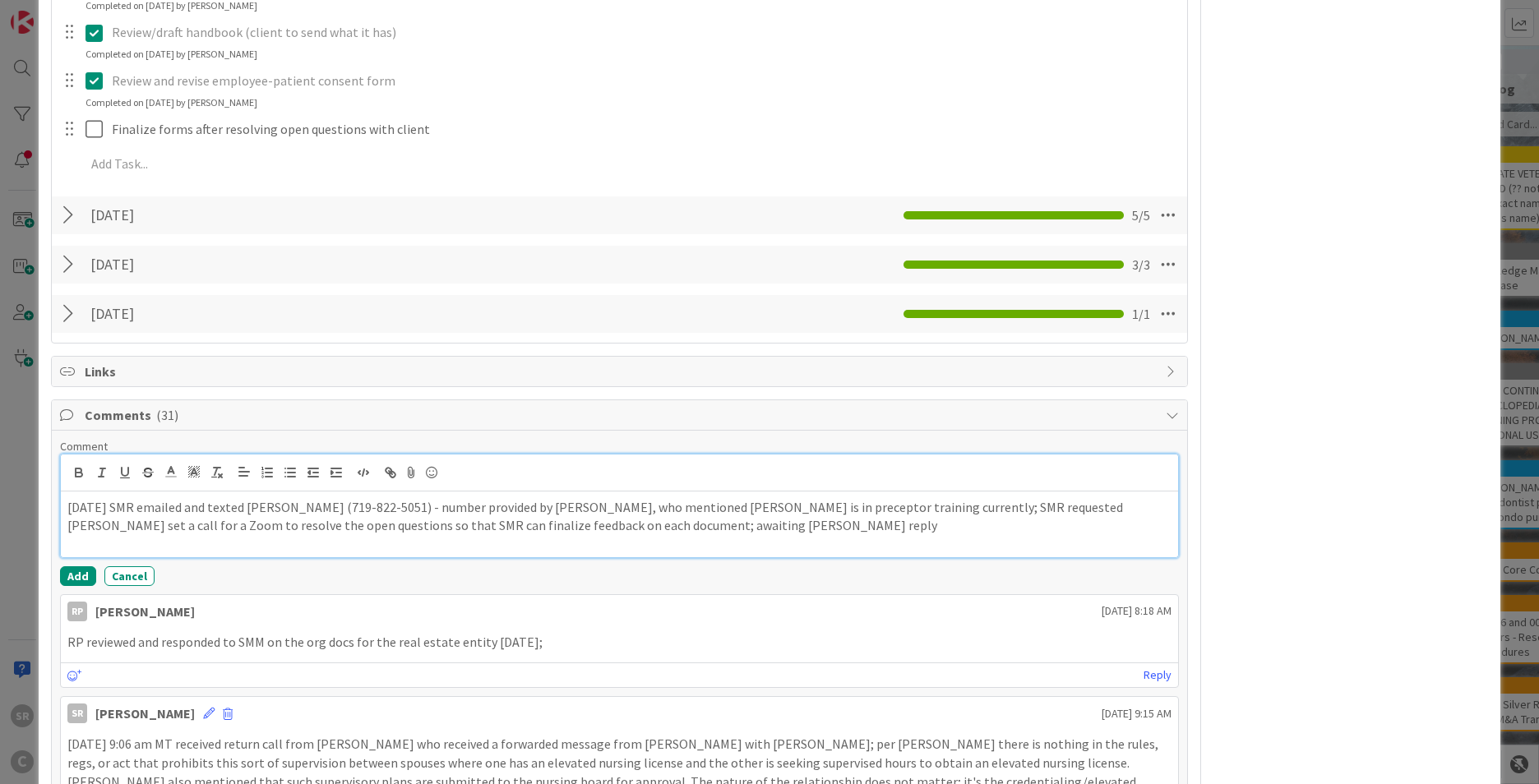
click at [779, 503] on p "[DATE] SMR emailed and texted [PERSON_NAME] (719-822-5051) - number provided by…" at bounding box center [619, 516] width 1104 height 37
click at [819, 498] on p "[DATE] SMR emailed and texted [PERSON_NAME] (719-822-5051) - number provided by…" at bounding box center [619, 516] width 1104 height 37
click at [92, 566] on button "Add" at bounding box center [78, 576] width 37 height 20
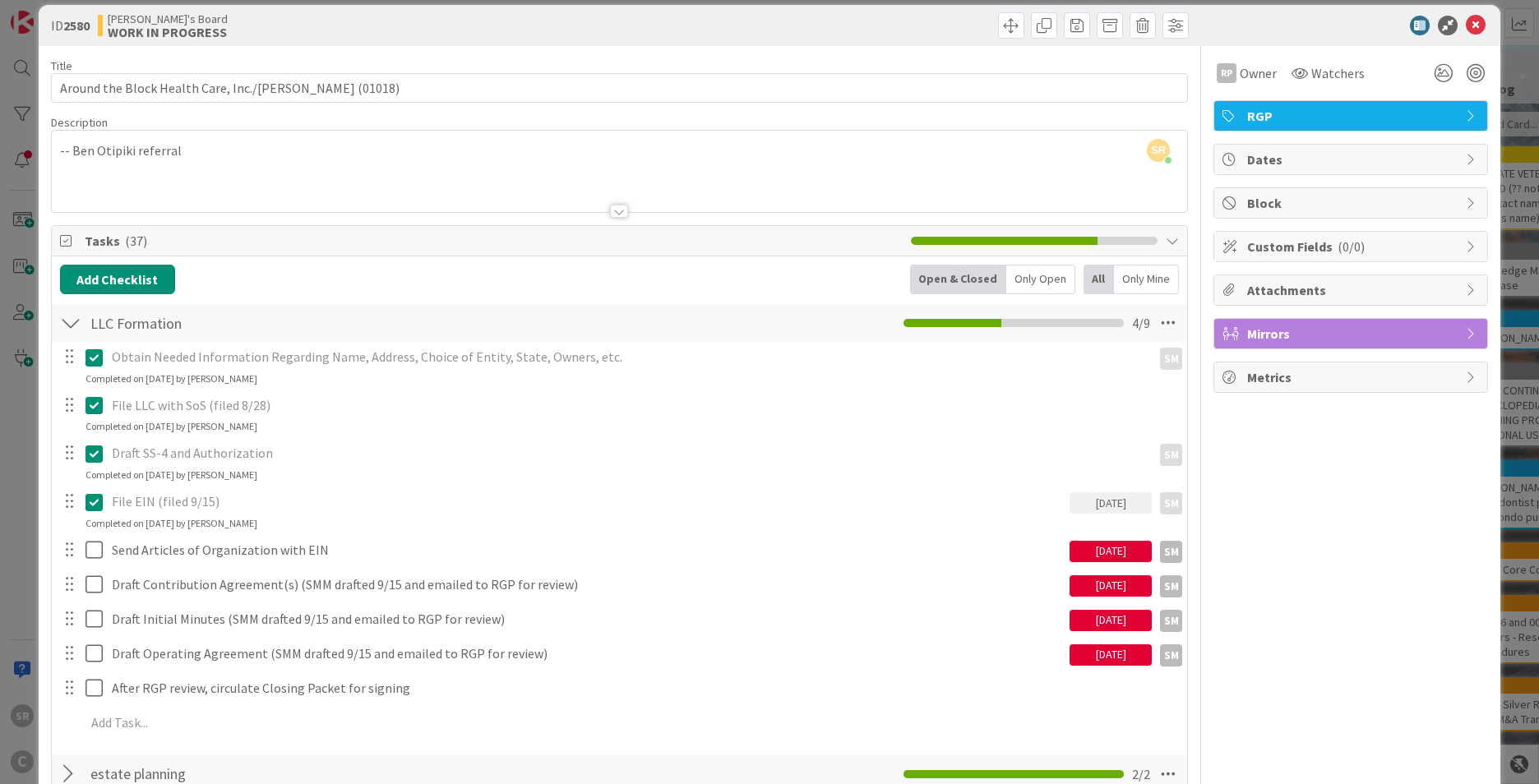
scroll to position [0, 0]
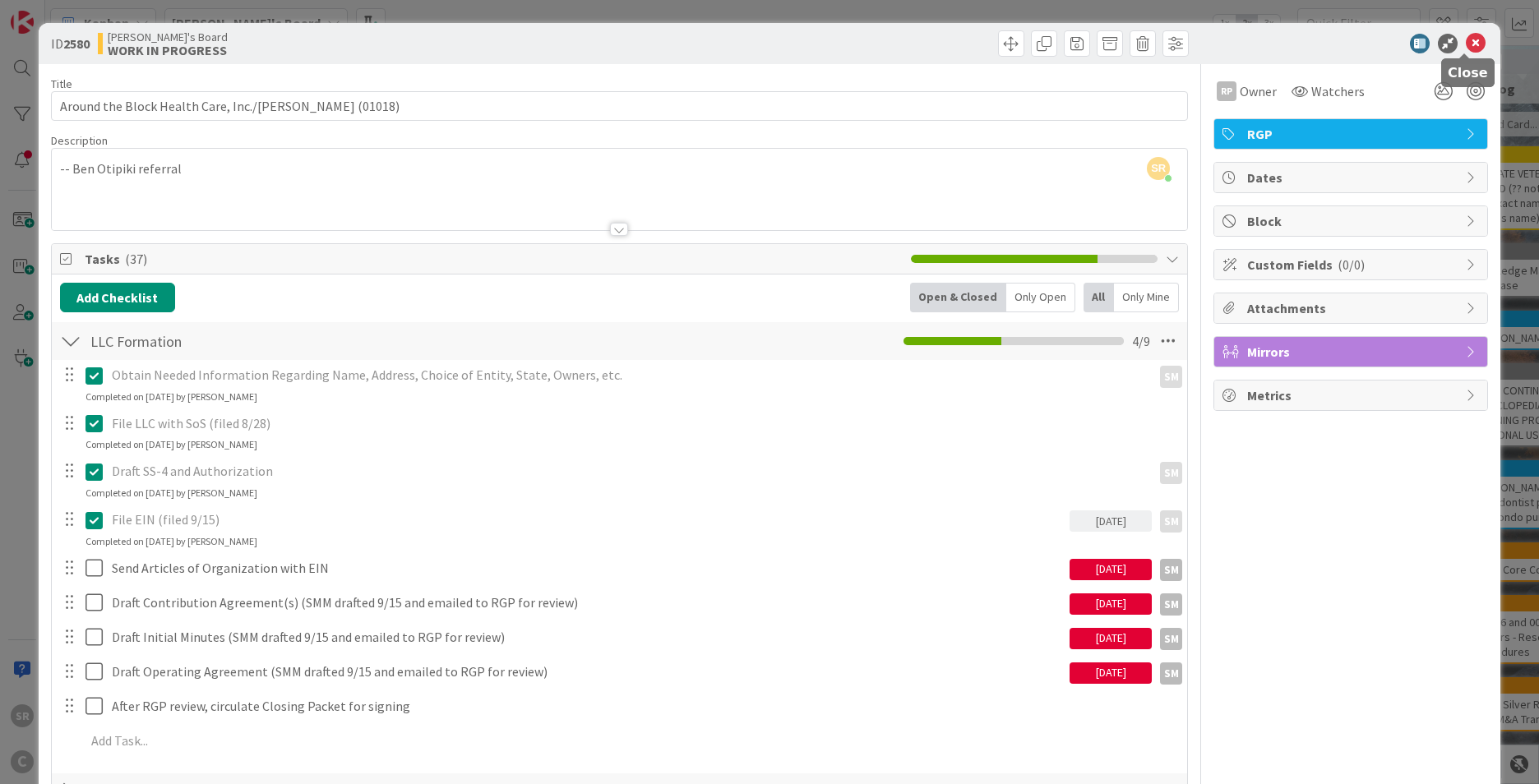
click at [1470, 45] on icon at bounding box center [1476, 44] width 20 height 20
